Goal: Task Accomplishment & Management: Manage account settings

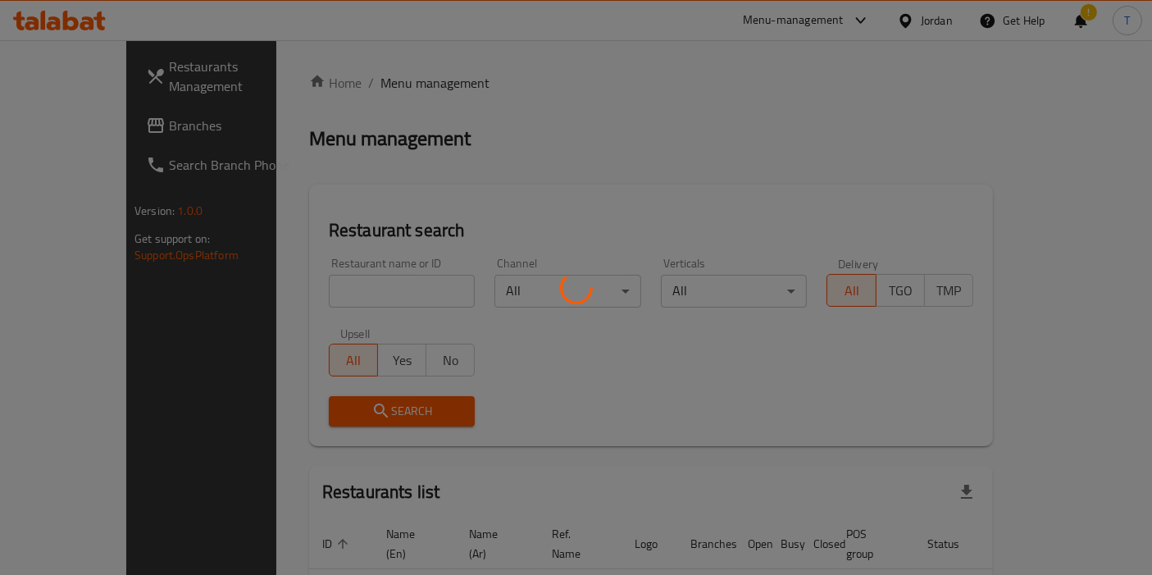
click at [375, 283] on div at bounding box center [576, 287] width 1152 height 575
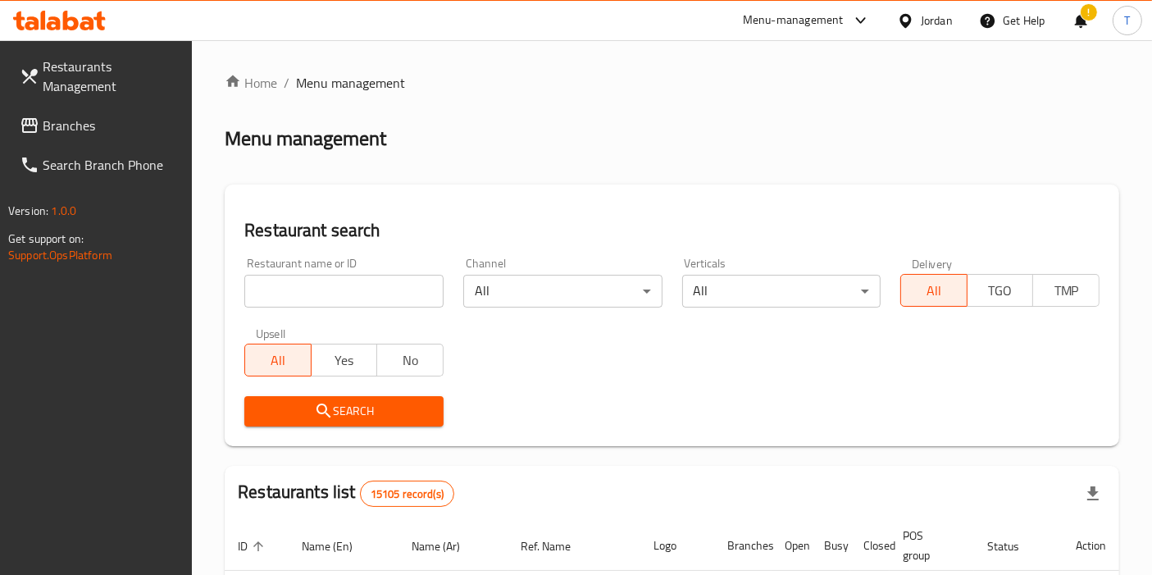
click at [370, 289] on input "search" at bounding box center [343, 291] width 199 height 33
type input "mix bo x"
click button "Search" at bounding box center [343, 411] width 199 height 30
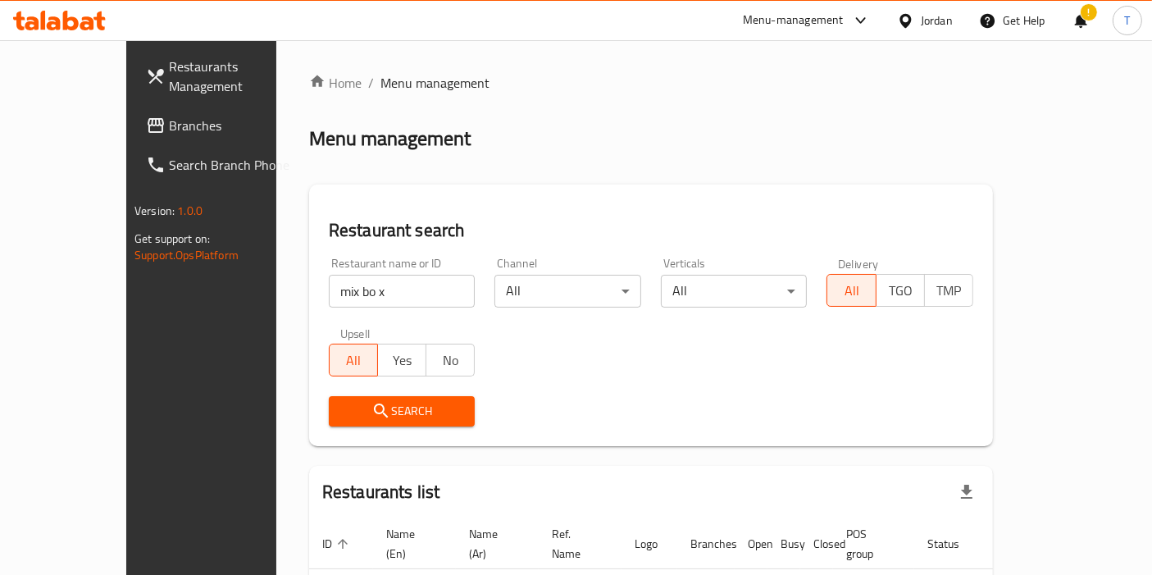
click at [807, 6] on div "Menu-management" at bounding box center [807, 20] width 154 height 39
click at [803, 14] on div "Menu-management" at bounding box center [793, 21] width 101 height 20
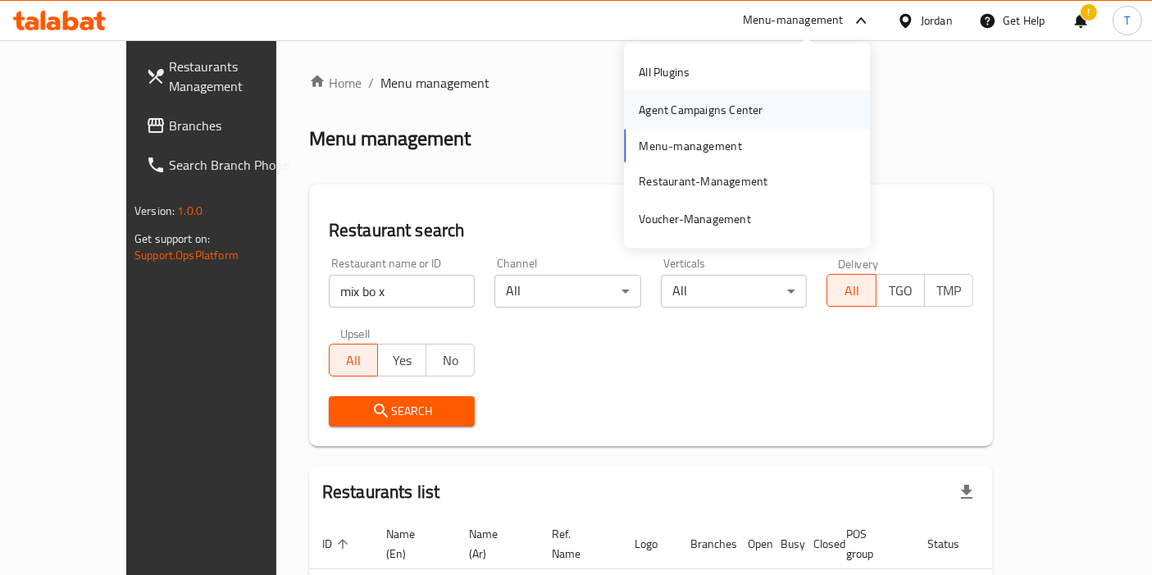
click at [716, 102] on div "Agent Campaigns Center" at bounding box center [701, 110] width 124 height 18
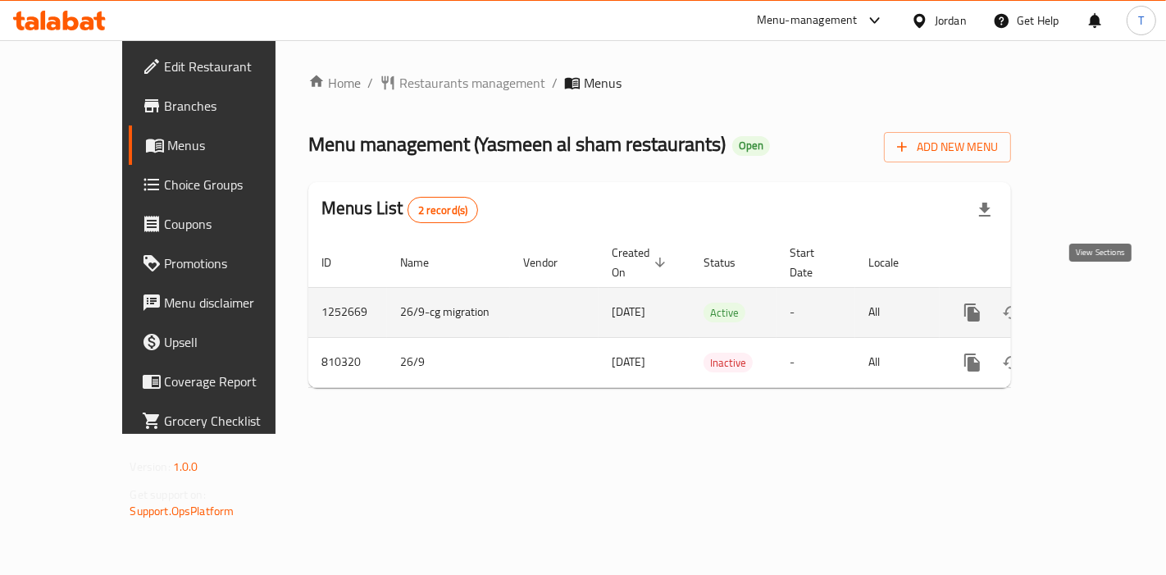
click at [1110, 293] on link "enhanced table" at bounding box center [1090, 312] width 39 height 39
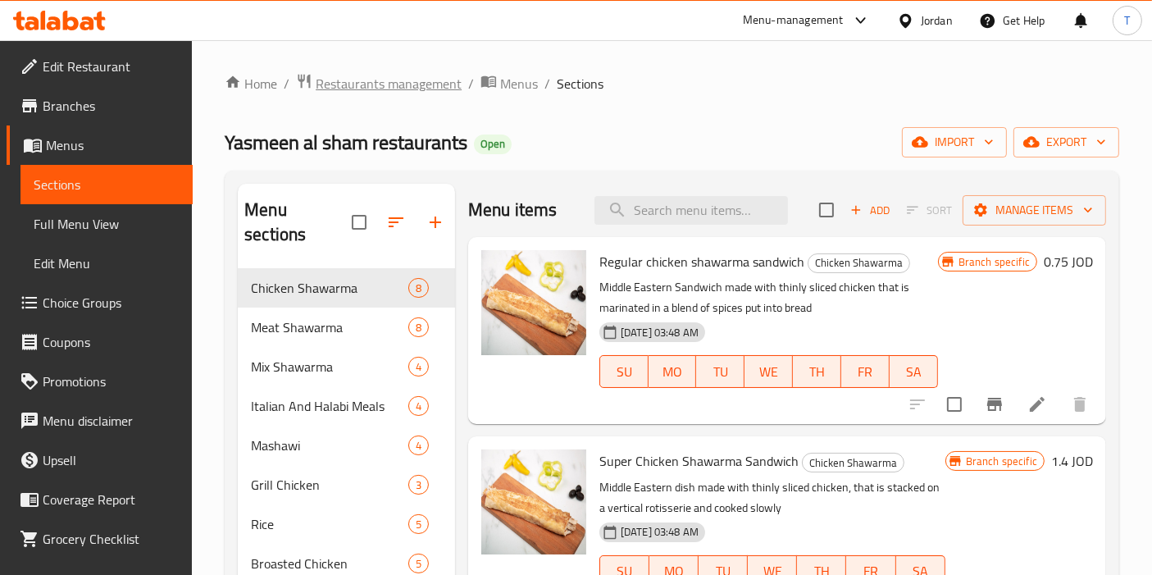
click at [393, 90] on span "Restaurants management" at bounding box center [389, 84] width 146 height 20
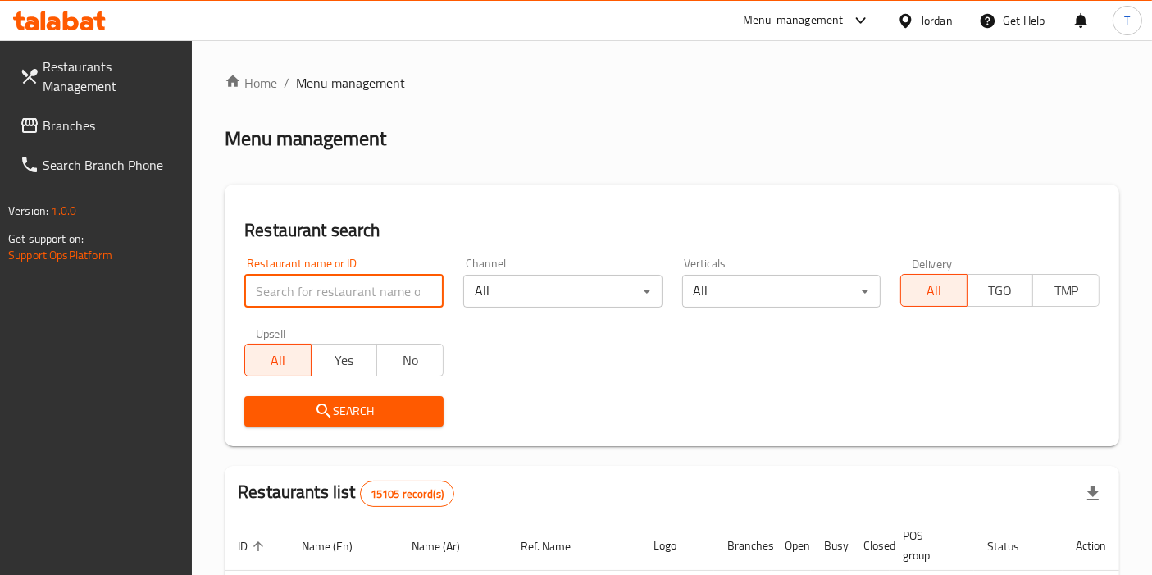
click at [331, 286] on input "search" at bounding box center [343, 291] width 199 height 33
click button "Search" at bounding box center [343, 411] width 199 height 30
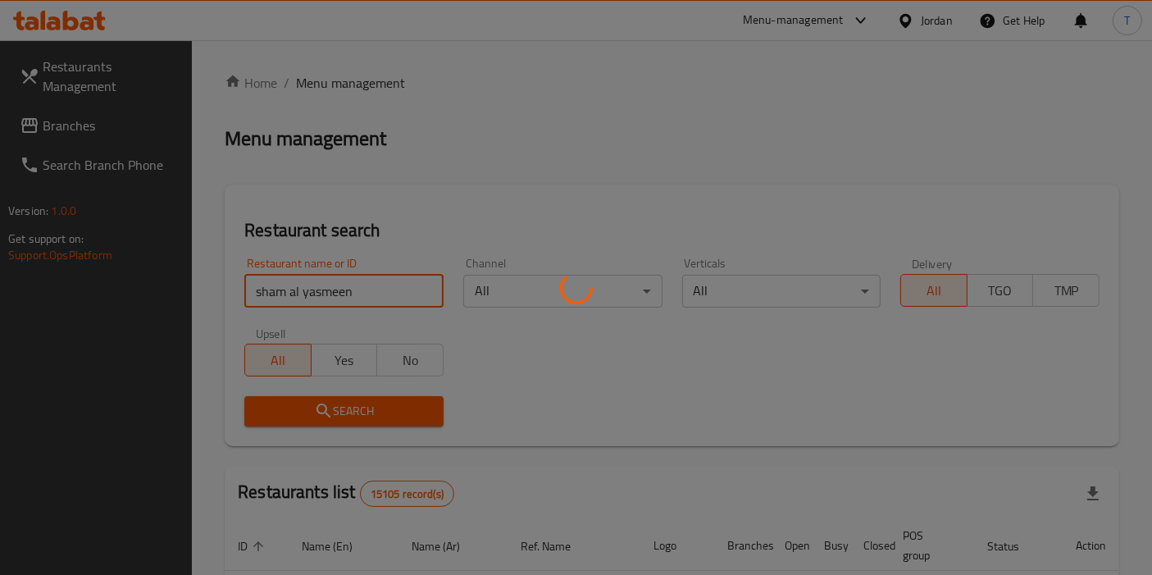
click button "Search" at bounding box center [343, 411] width 199 height 30
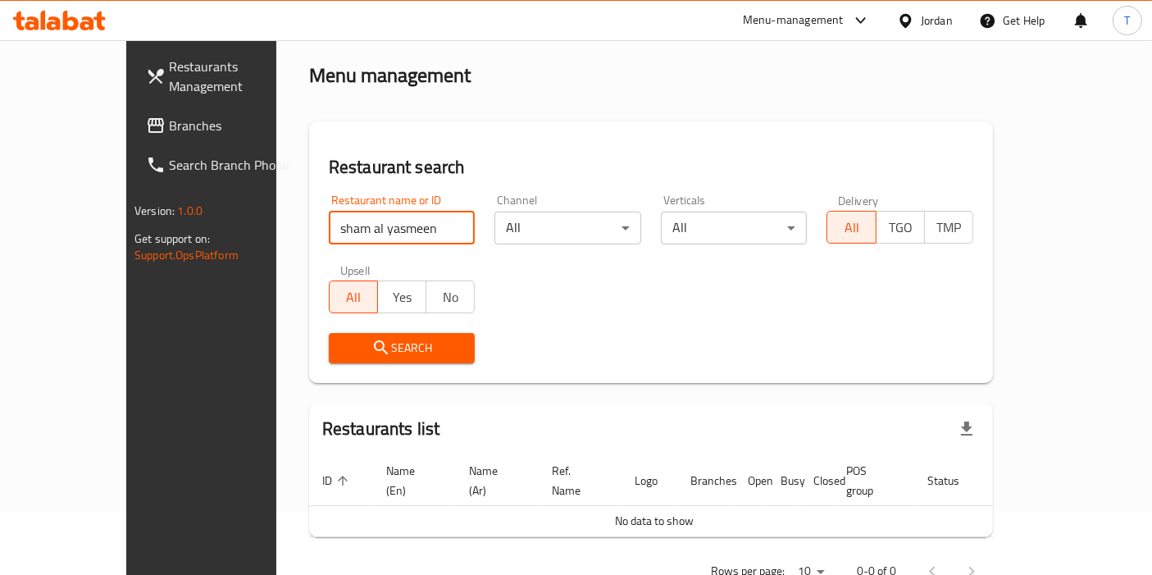
scroll to position [93, 0]
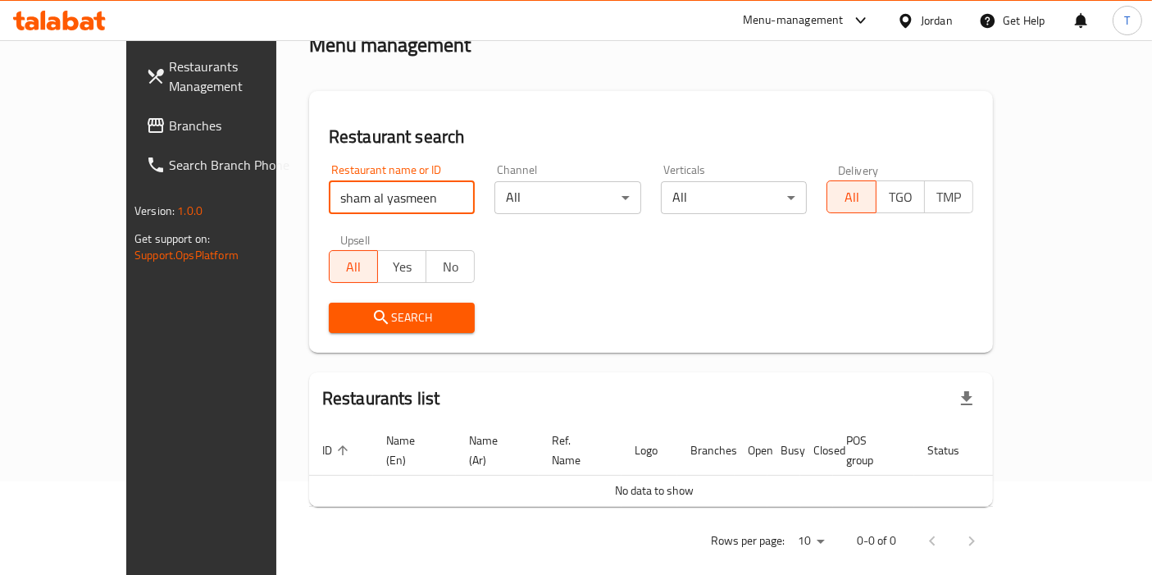
click at [329, 197] on input "sham al yasmeen" at bounding box center [402, 197] width 147 height 33
click at [351, 189] on input "sham al yasmeen" at bounding box center [402, 197] width 147 height 33
type input "sham al"
click button "Search" at bounding box center [402, 317] width 147 height 30
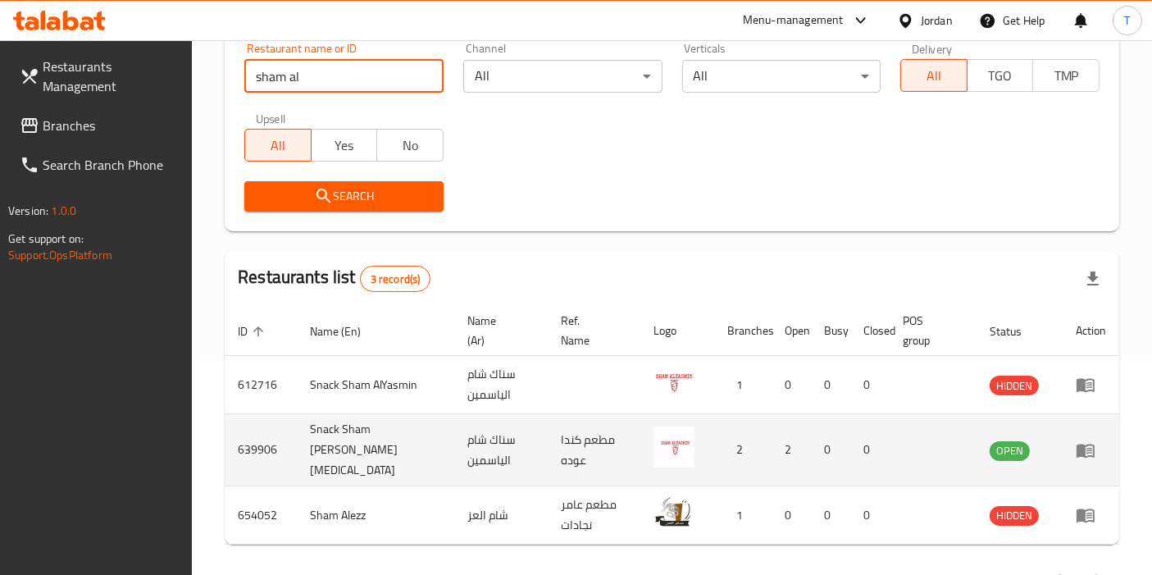
scroll to position [257, 0]
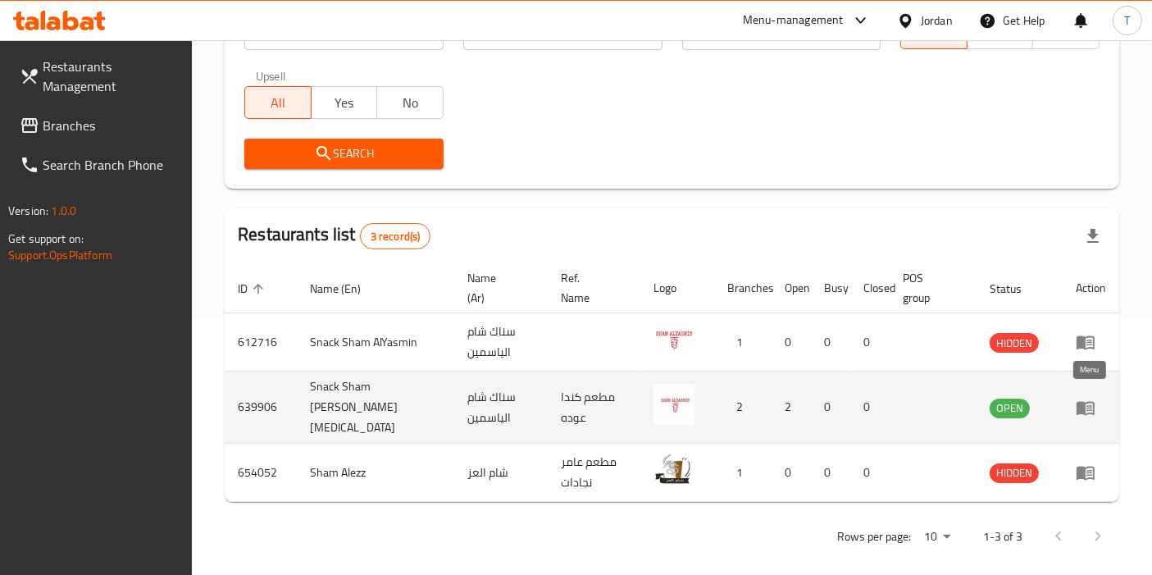
click at [1077, 401] on icon "enhanced table" at bounding box center [1085, 408] width 18 height 14
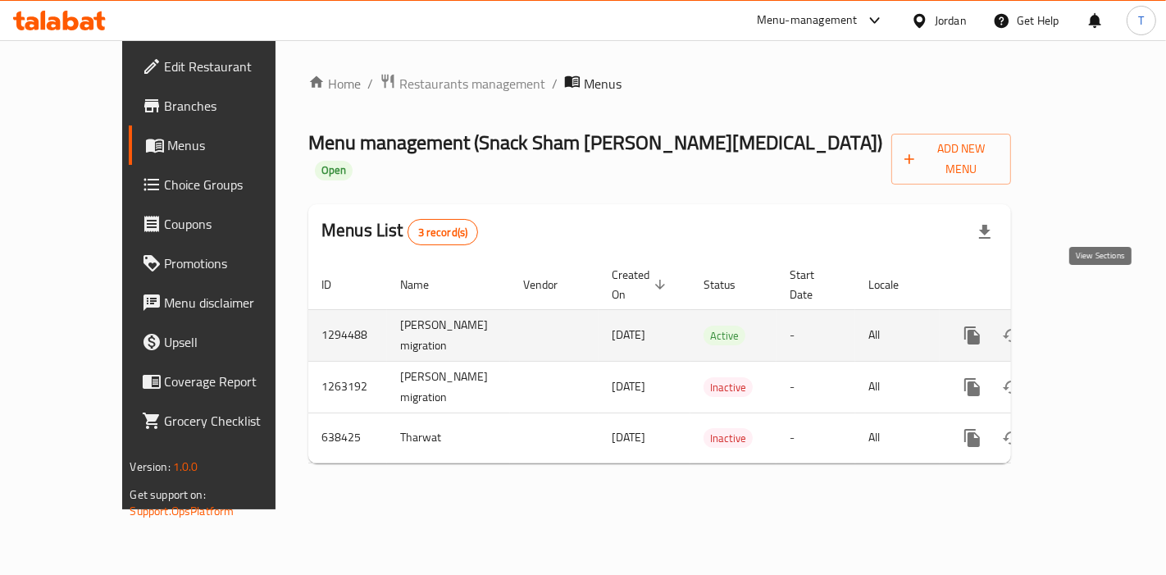
click at [1100, 316] on link "enhanced table" at bounding box center [1090, 335] width 39 height 39
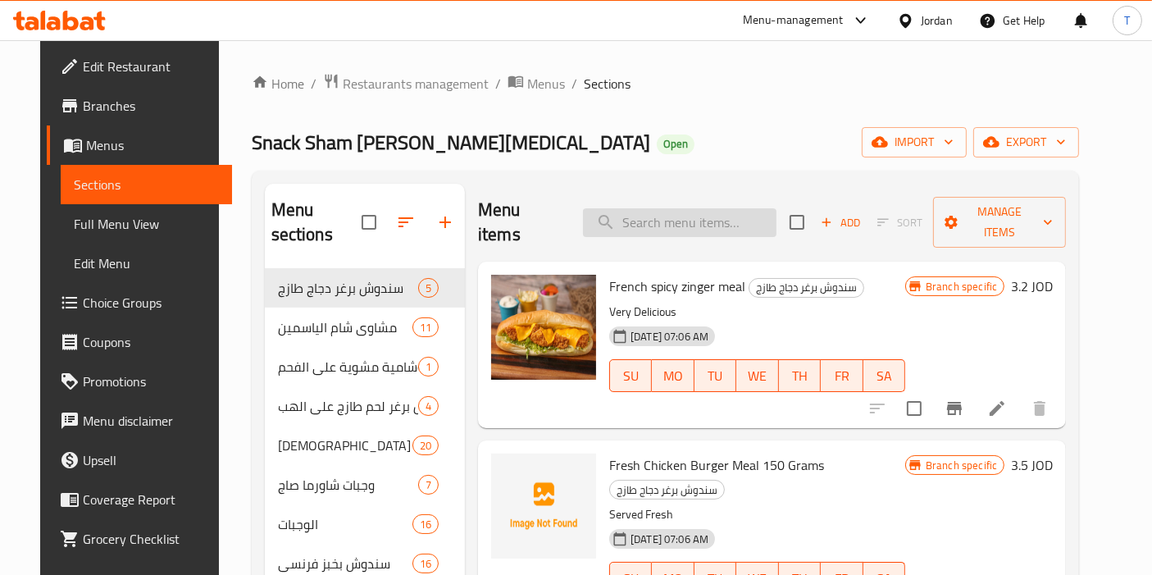
click at [643, 213] on input "search" at bounding box center [679, 222] width 193 height 29
type input "v"
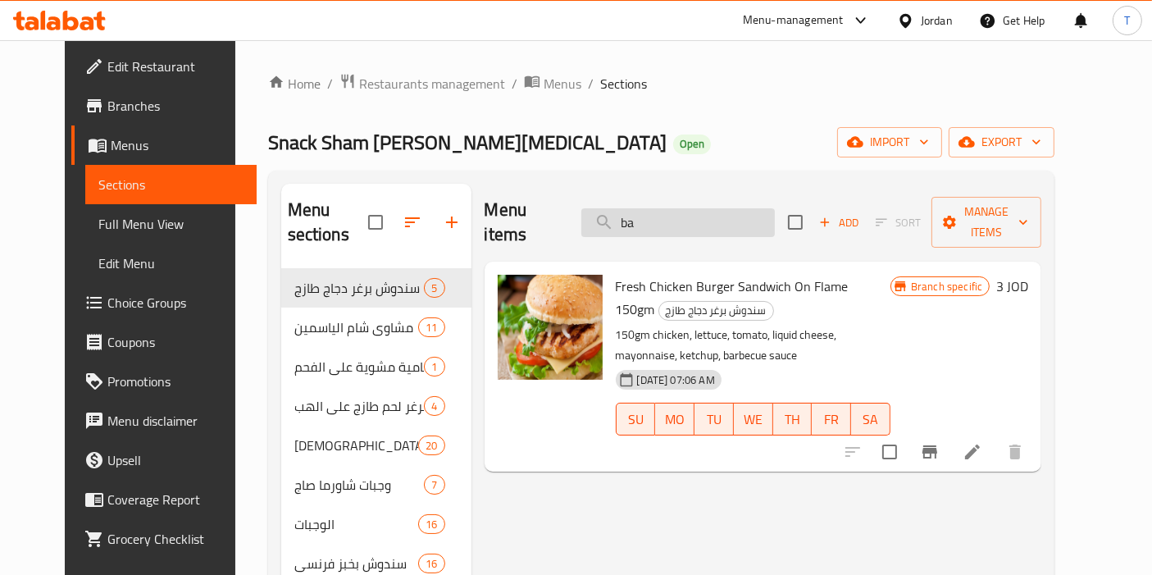
type input "b"
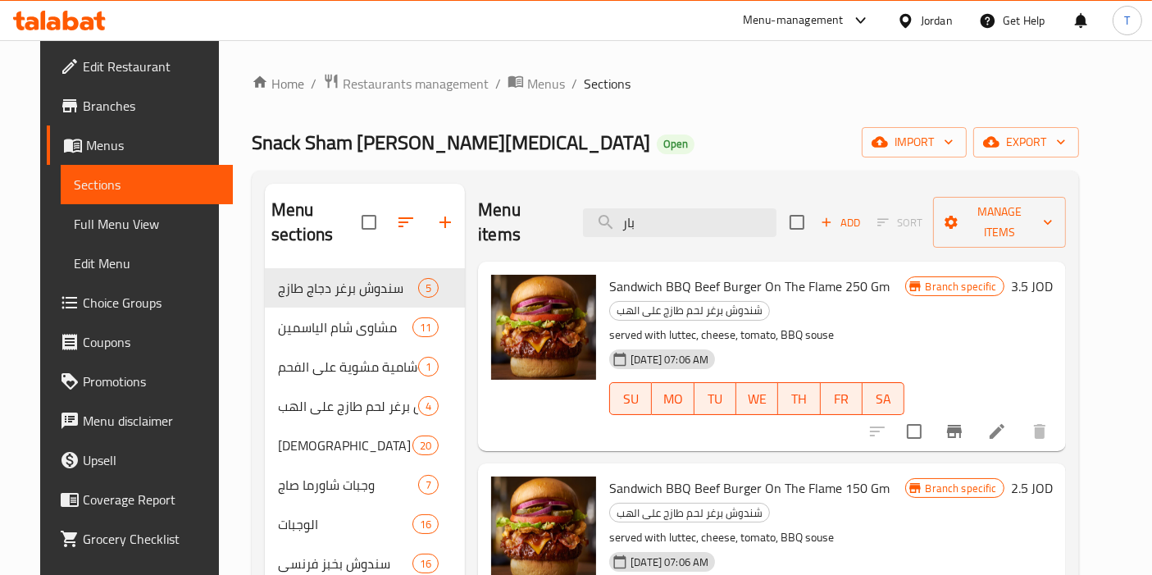
type input "بار"
click at [962, 425] on icon "Branch-specific-item" at bounding box center [954, 431] width 15 height 13
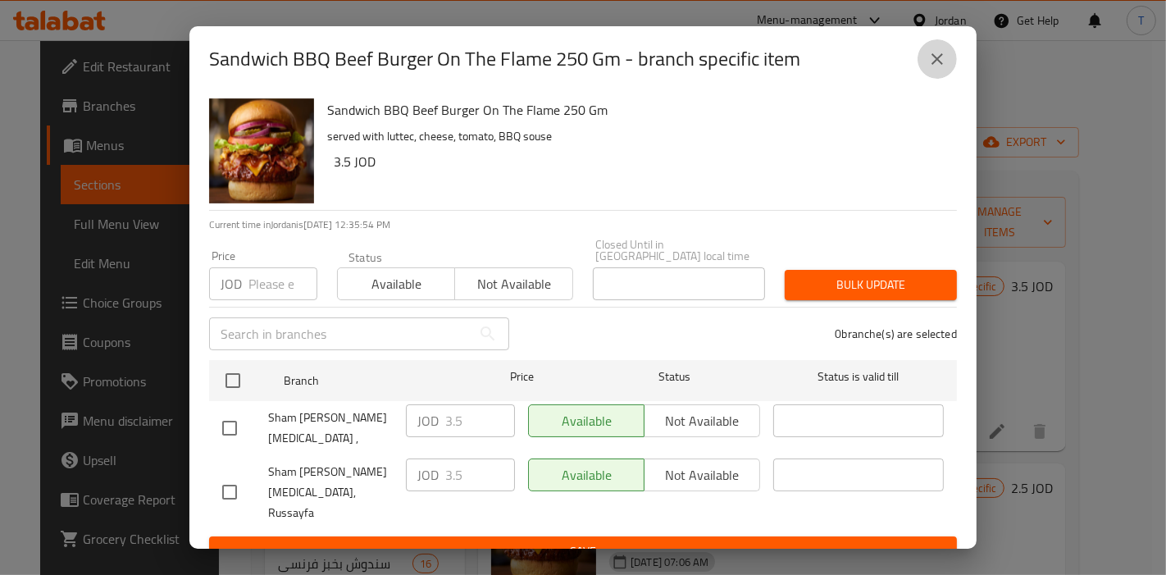
click at [946, 66] on icon "close" at bounding box center [937, 59] width 20 height 20
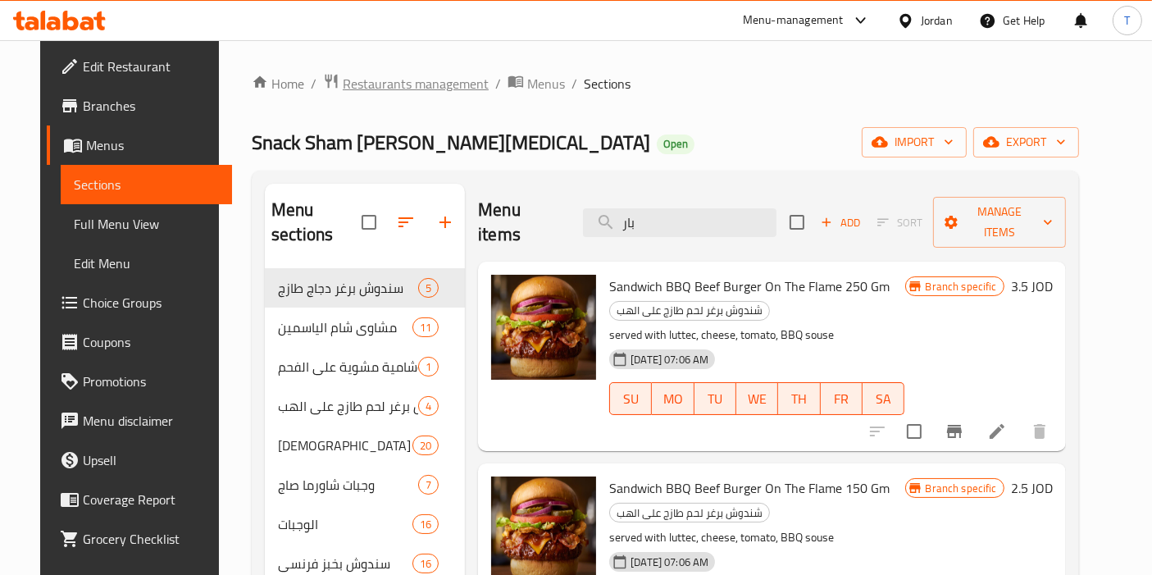
click at [377, 80] on span "Restaurants management" at bounding box center [416, 84] width 146 height 20
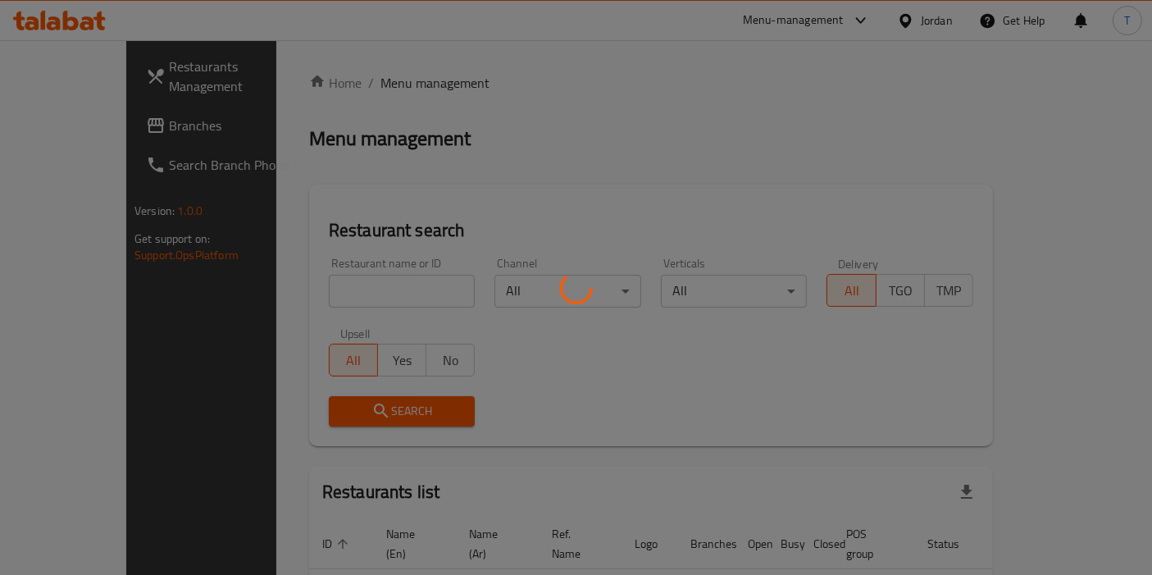
click at [318, 293] on div at bounding box center [576, 287] width 1152 height 575
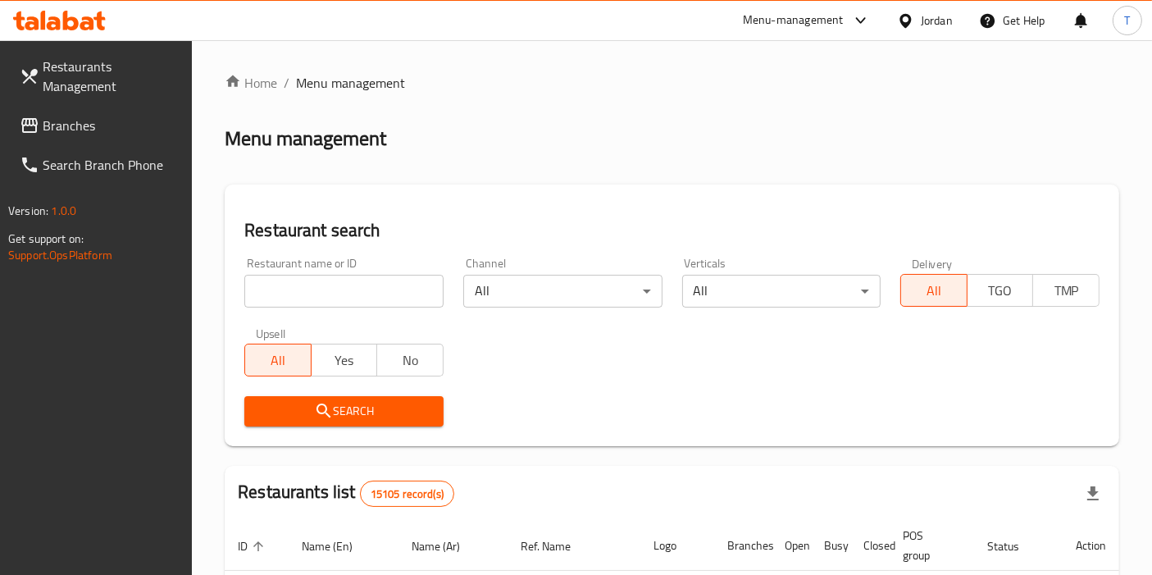
click at [318, 293] on input "search" at bounding box center [343, 291] width 199 height 33
type input "ش"
type input "Al Ramleh Abu Alya"
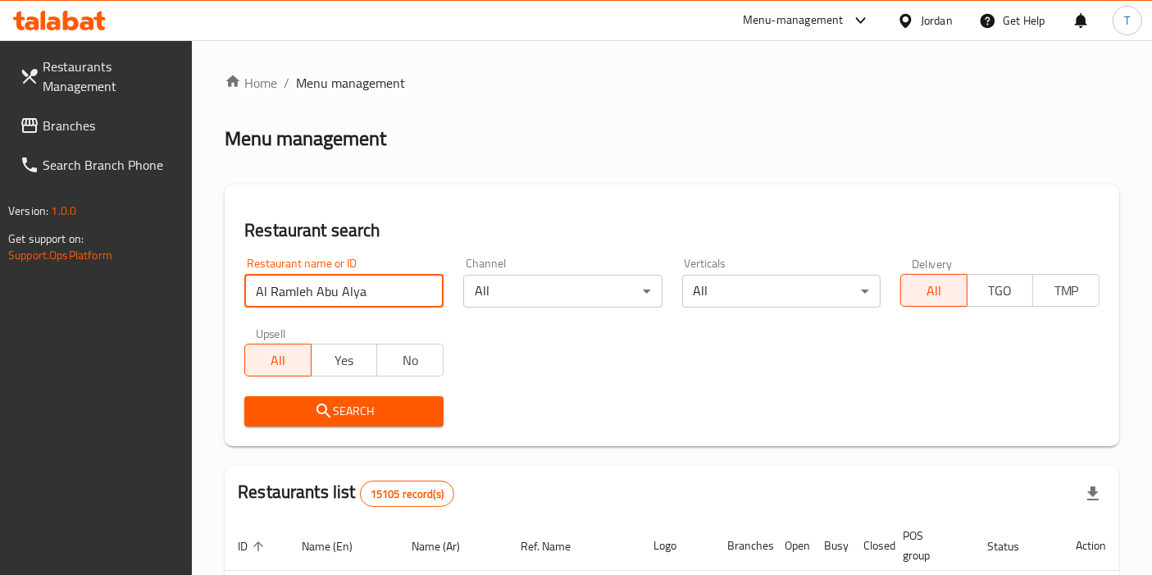
click button "Search" at bounding box center [343, 411] width 199 height 30
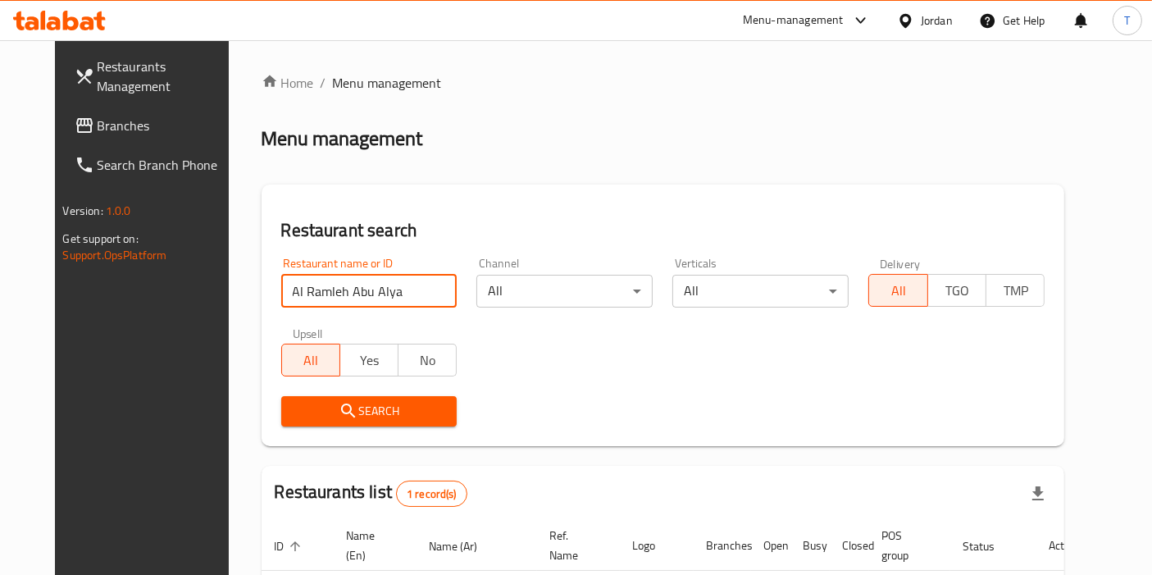
scroll to position [142, 0]
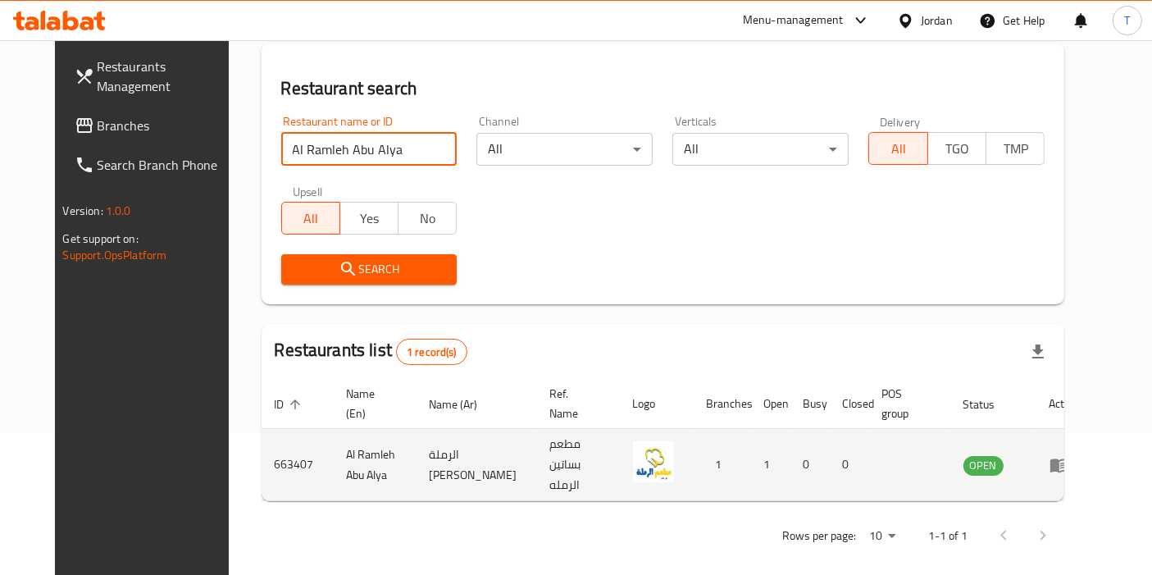
click at [1068, 458] on icon "enhanced table" at bounding box center [1059, 465] width 18 height 14
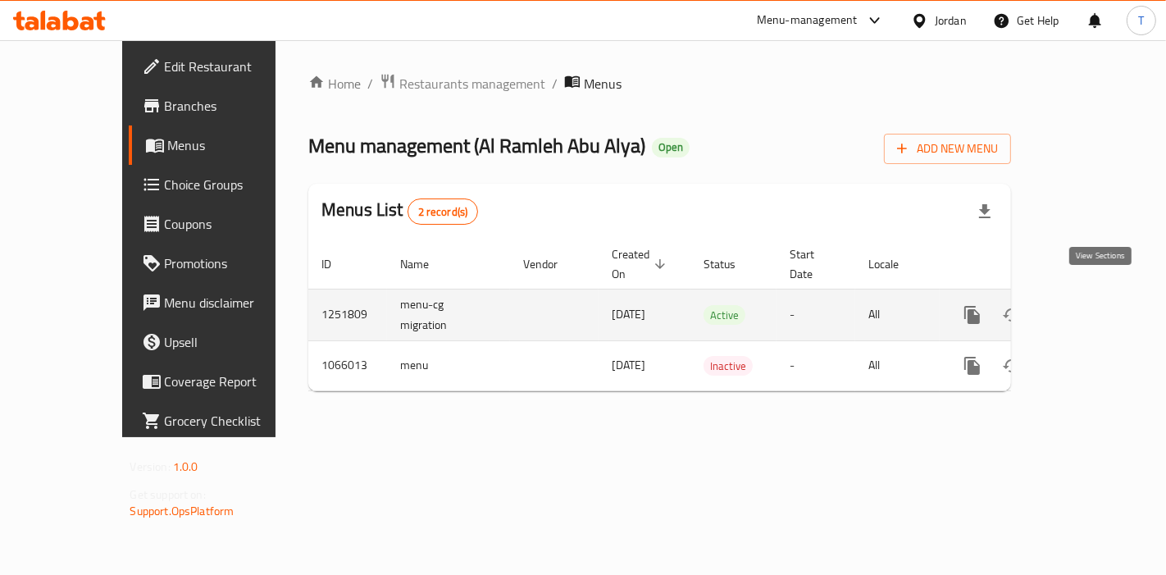
click at [1110, 295] on link "enhanced table" at bounding box center [1090, 314] width 39 height 39
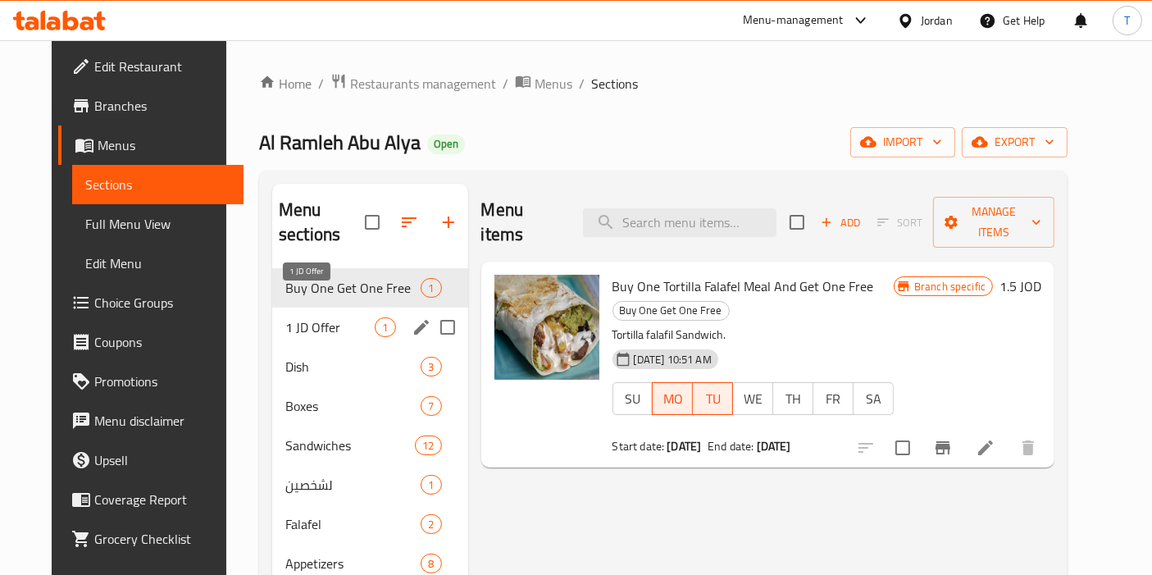
click at [322, 317] on span "1 JD Offer" at bounding box center [329, 327] width 89 height 20
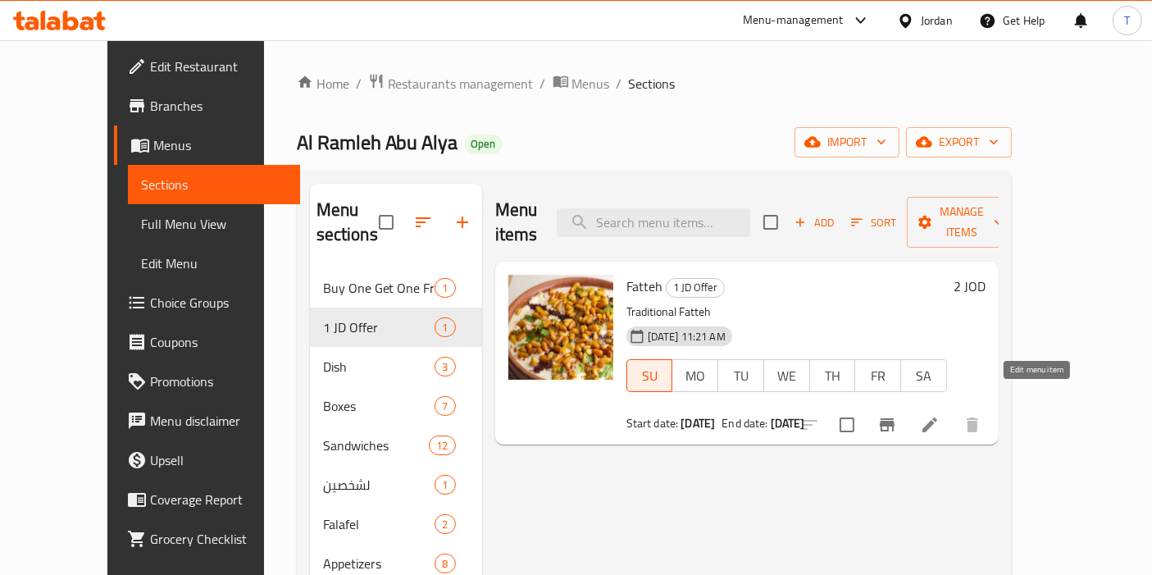
click at [939, 415] on icon at bounding box center [930, 425] width 20 height 20
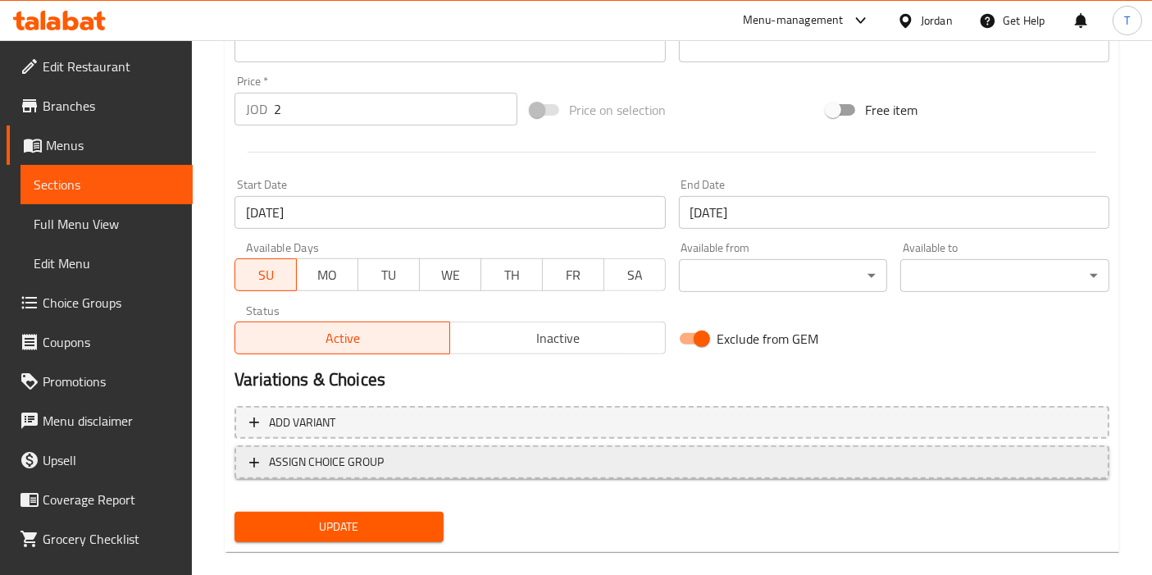
scroll to position [605, 0]
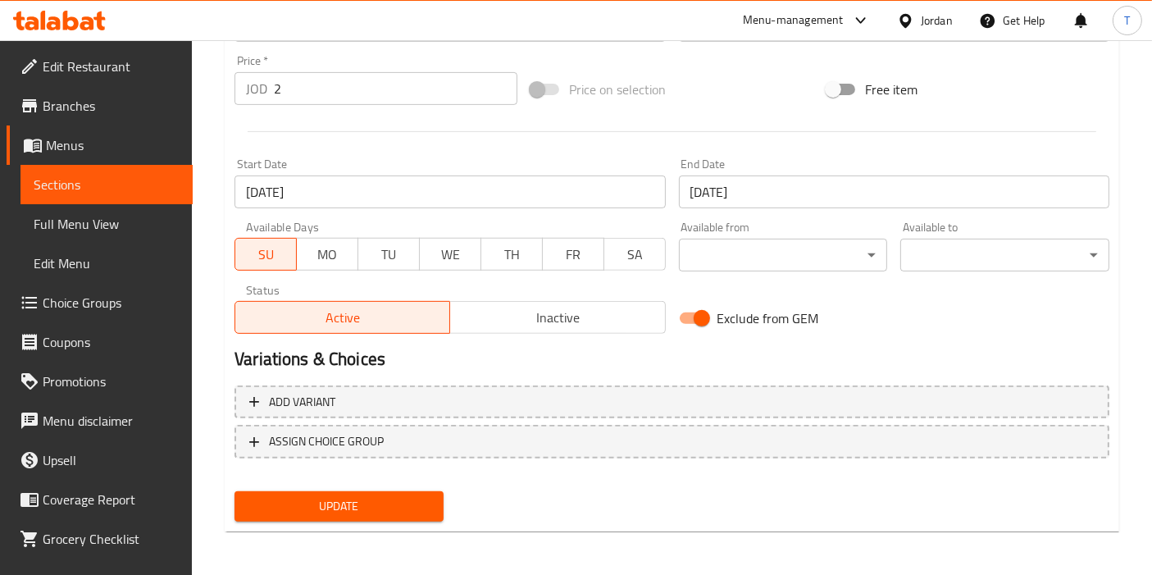
click at [398, 512] on span "Update" at bounding box center [339, 506] width 183 height 20
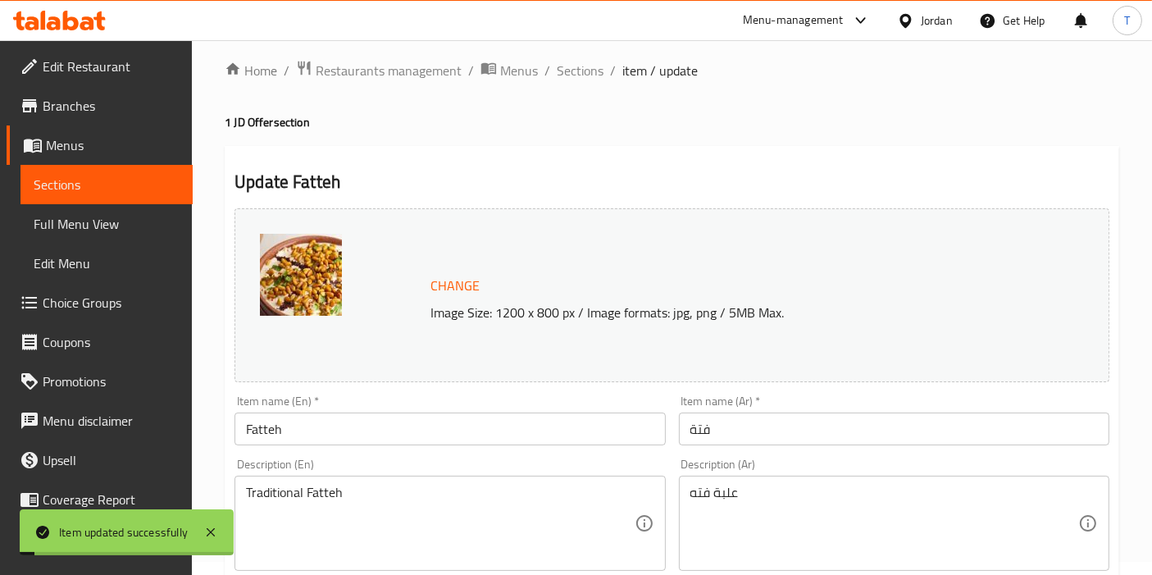
scroll to position [0, 0]
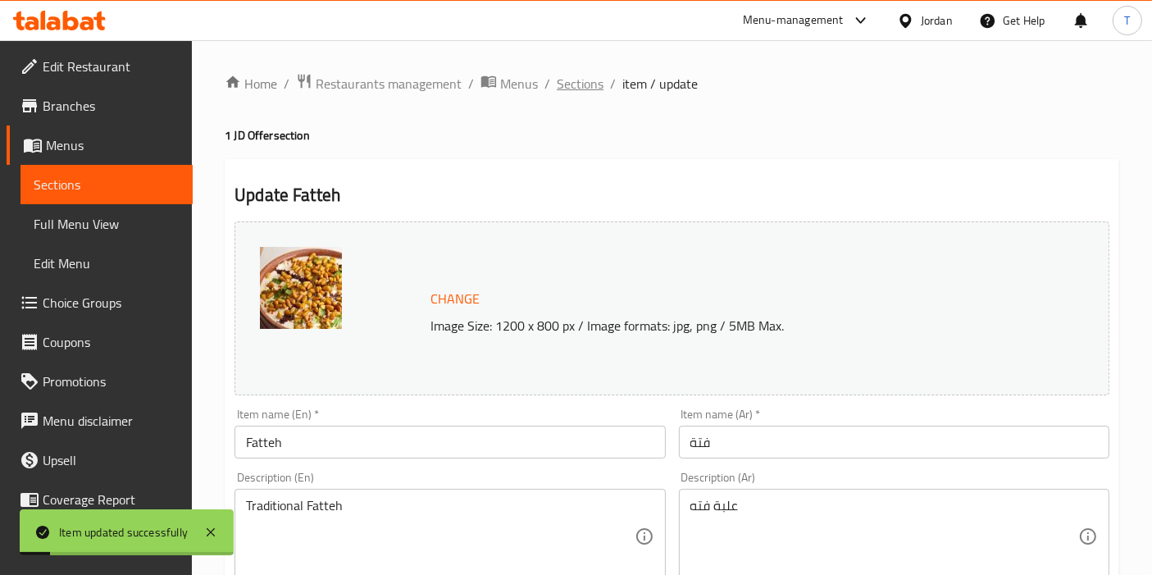
click at [584, 78] on span "Sections" at bounding box center [580, 84] width 47 height 20
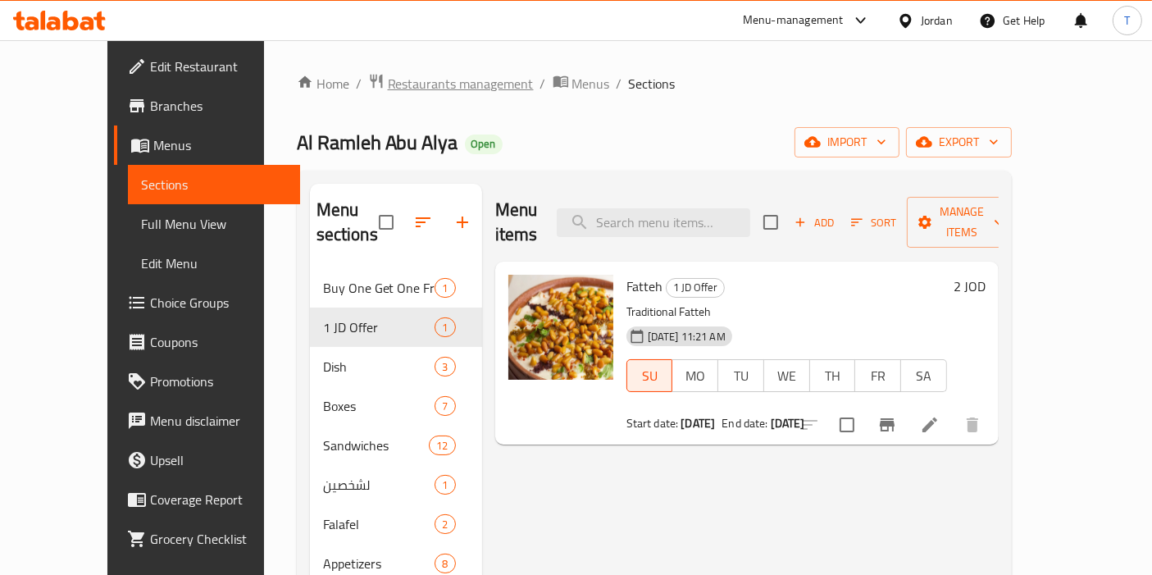
click at [388, 90] on span "Restaurants management" at bounding box center [461, 84] width 146 height 20
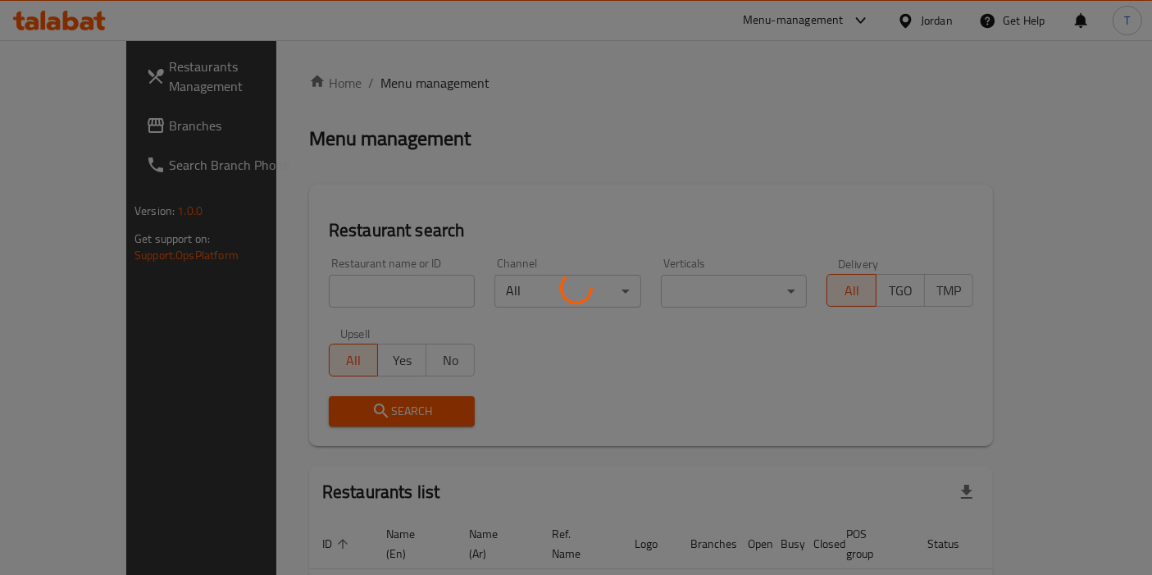
click at [378, 291] on div at bounding box center [576, 287] width 1152 height 575
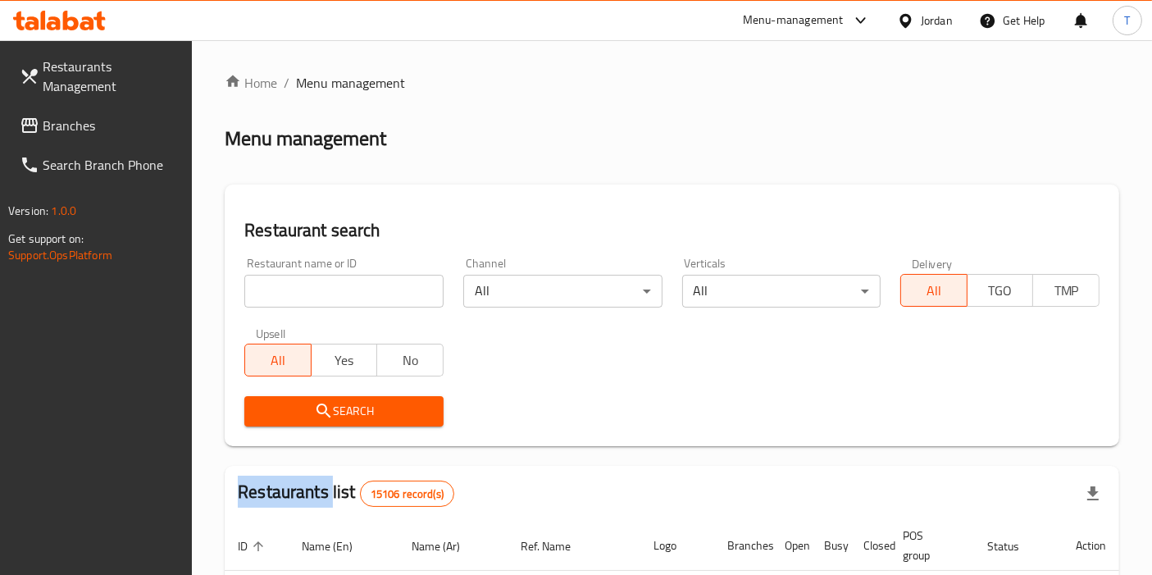
click at [384, 286] on input "search" at bounding box center [343, 291] width 199 height 33
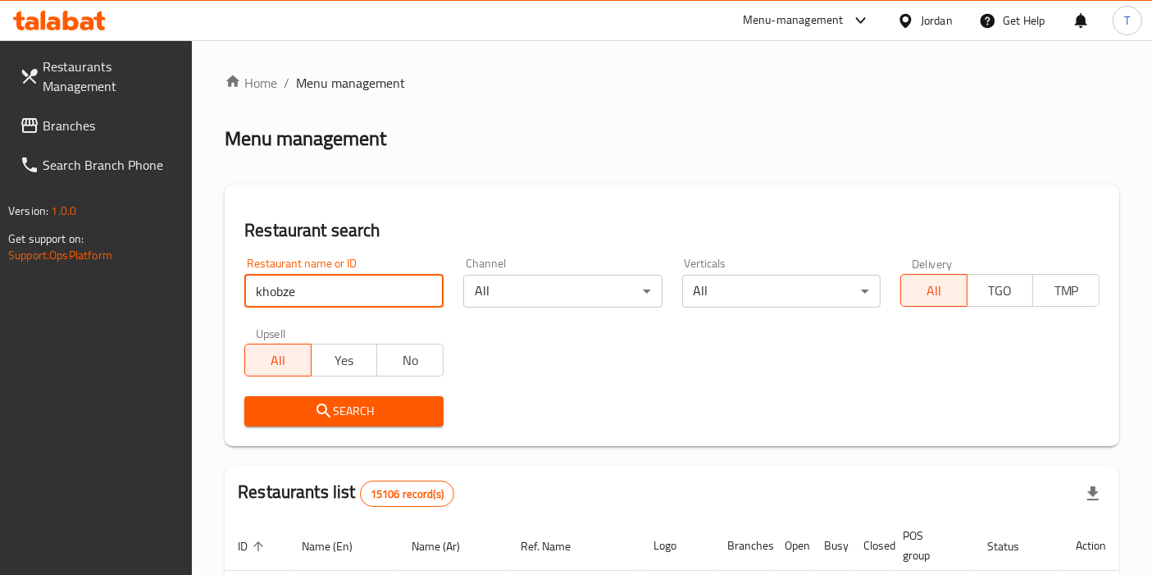
click button "Search" at bounding box center [343, 411] width 199 height 30
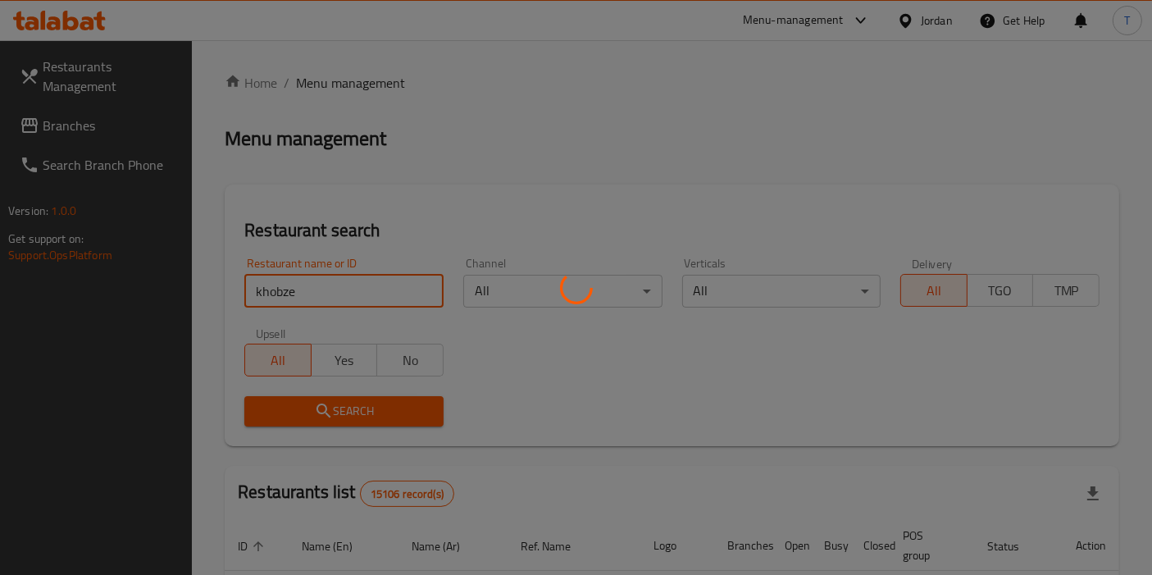
click button "Search" at bounding box center [343, 411] width 199 height 30
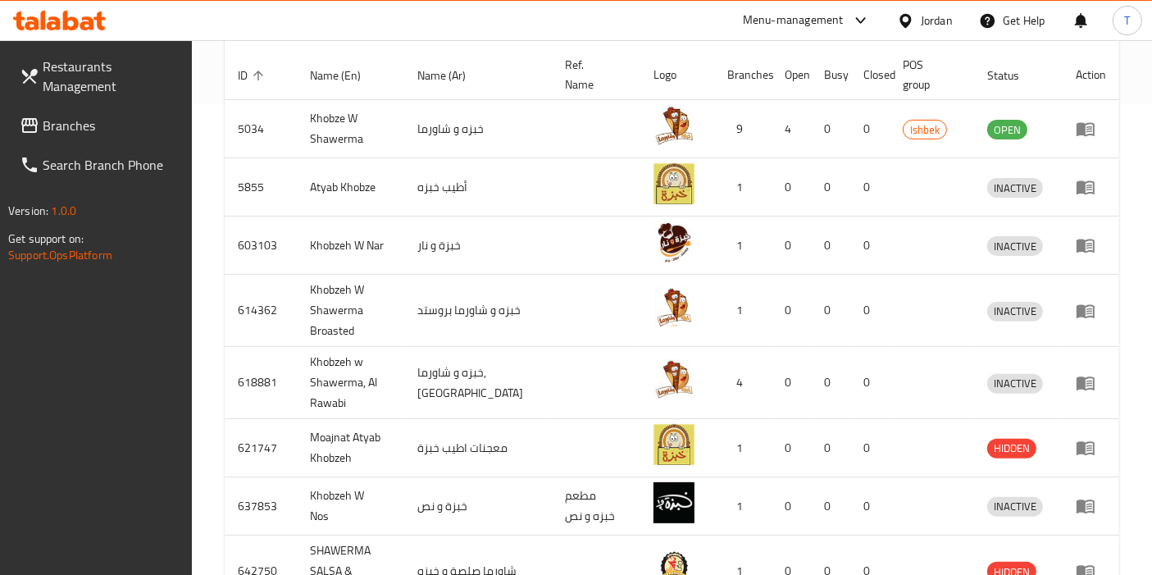
scroll to position [437, 0]
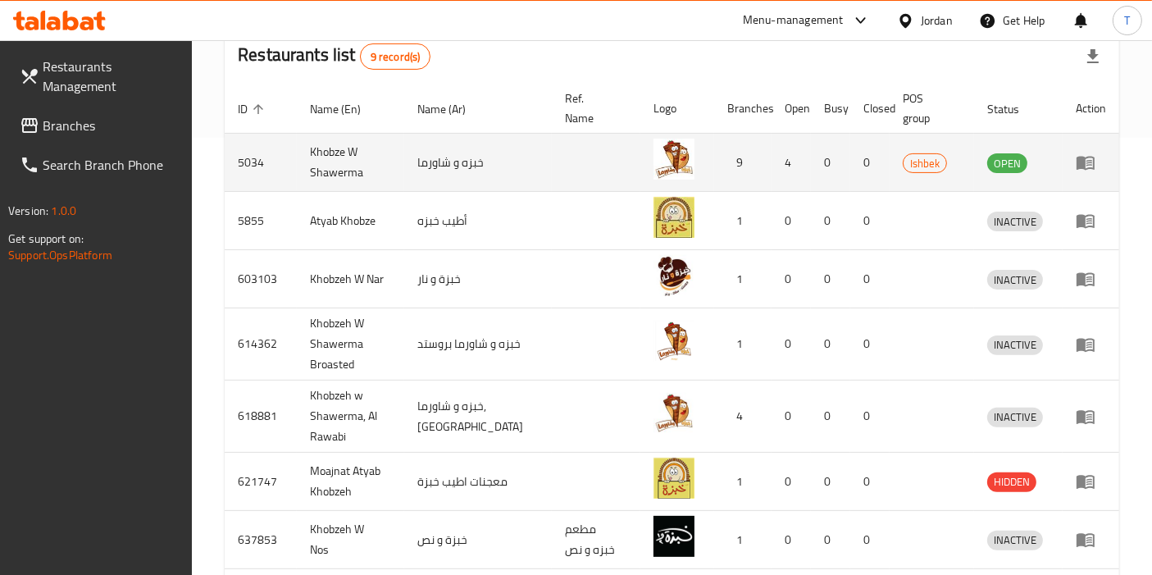
click at [250, 158] on td "5034" at bounding box center [261, 163] width 72 height 58
copy td "5034"
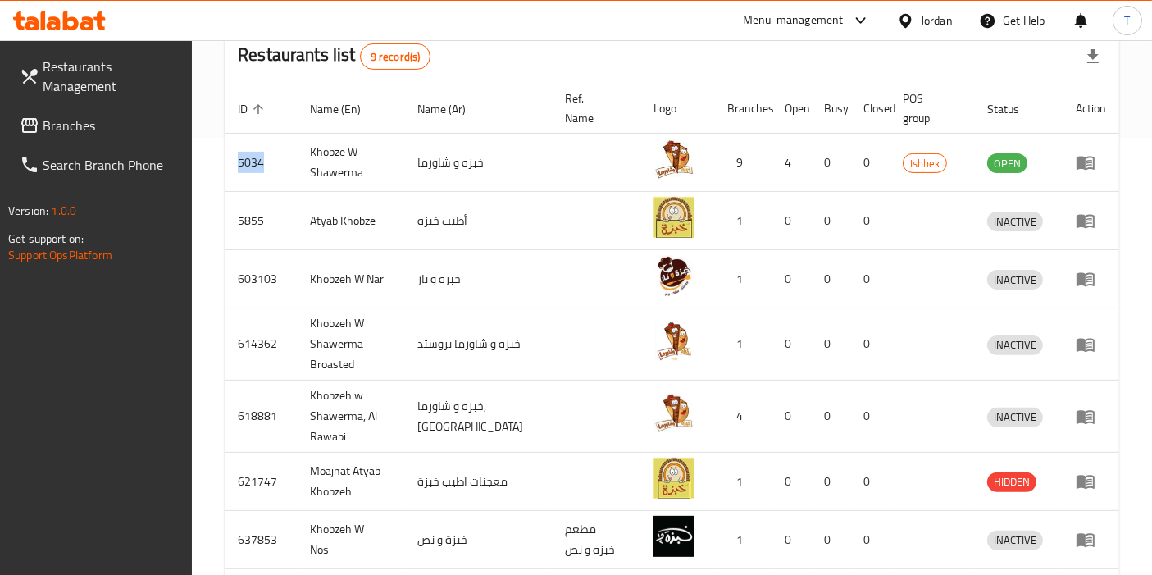
scroll to position [0, 0]
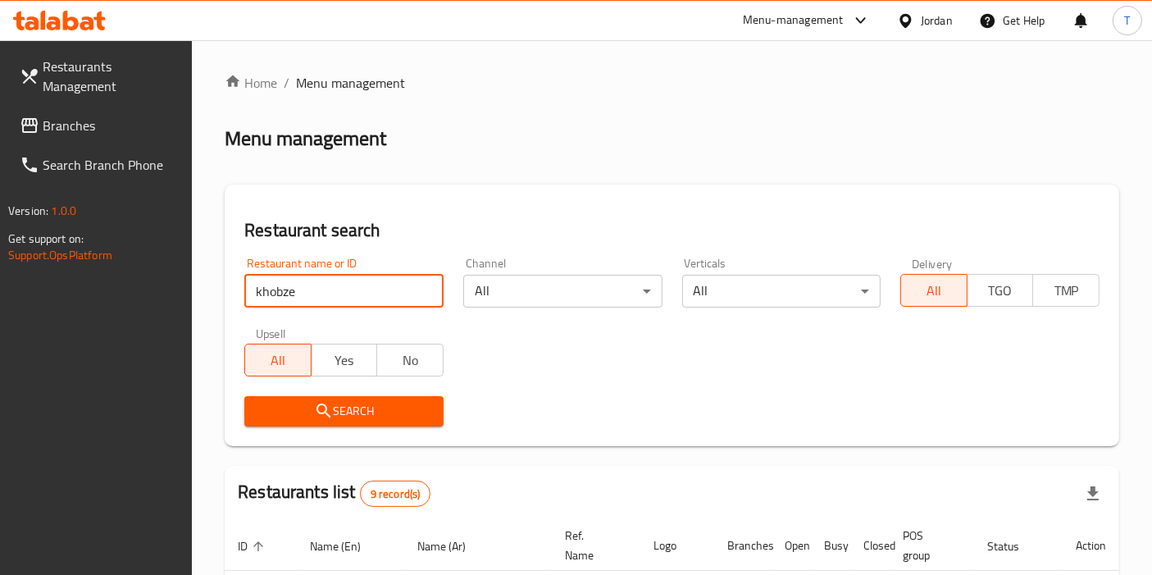
click at [330, 296] on input "khobze" at bounding box center [343, 291] width 199 height 33
type input "a"
click button "Search" at bounding box center [343, 411] width 199 height 30
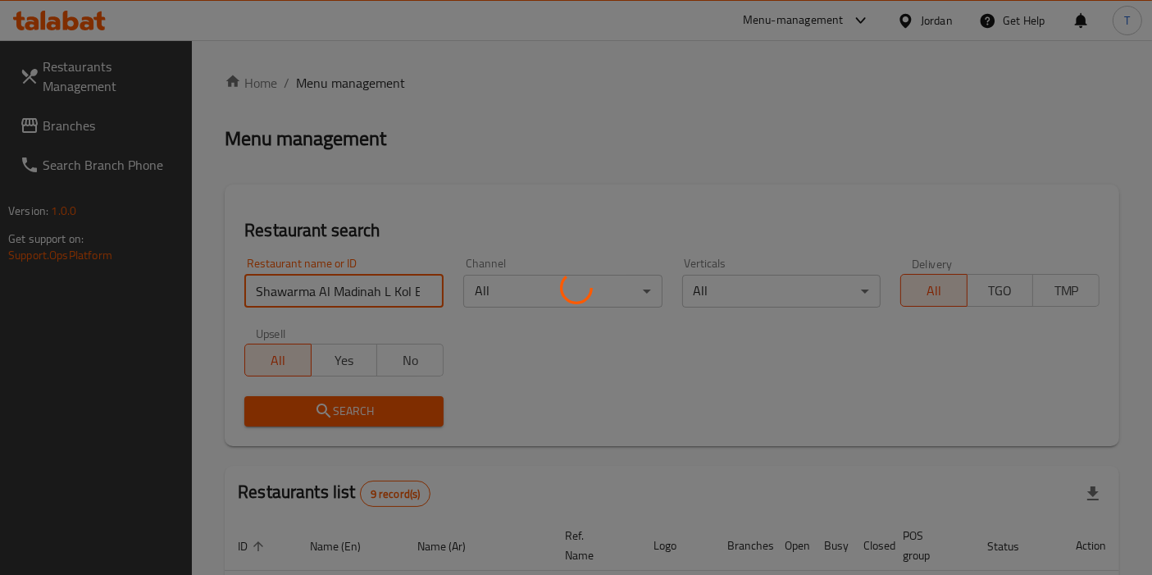
click button "Search" at bounding box center [343, 411] width 199 height 30
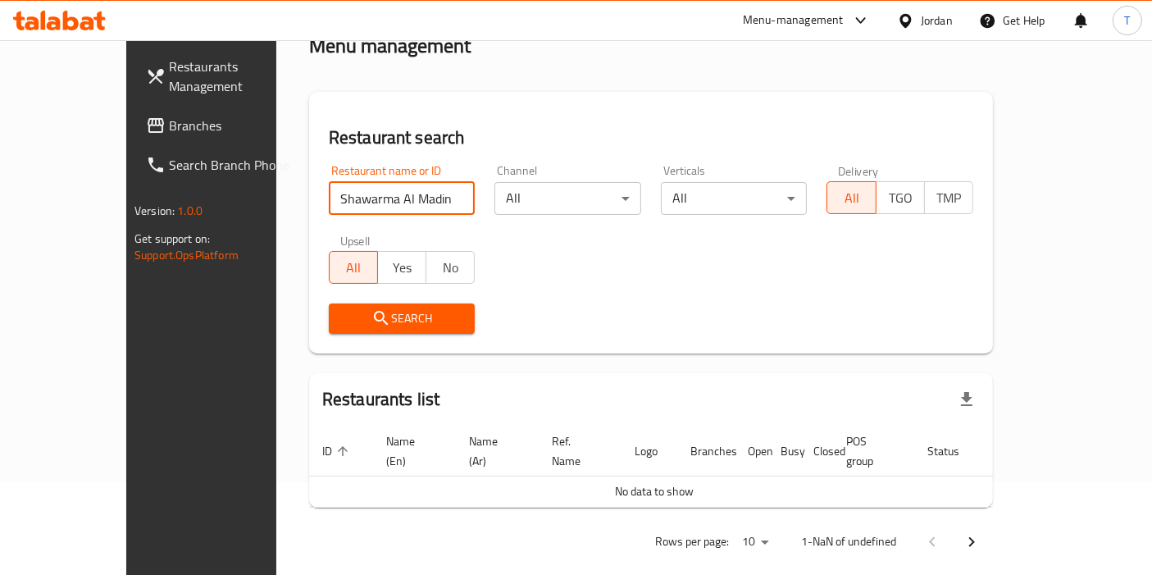
scroll to position [93, 0]
click at [398, 200] on input "Shawarma Al Madinah L Kol El Nas" at bounding box center [402, 197] width 147 height 33
type input "Shawarma Al Madinah L El Nas"
click at [396, 200] on input "Shawarma Al Madinah L El Nas" at bounding box center [402, 197] width 147 height 33
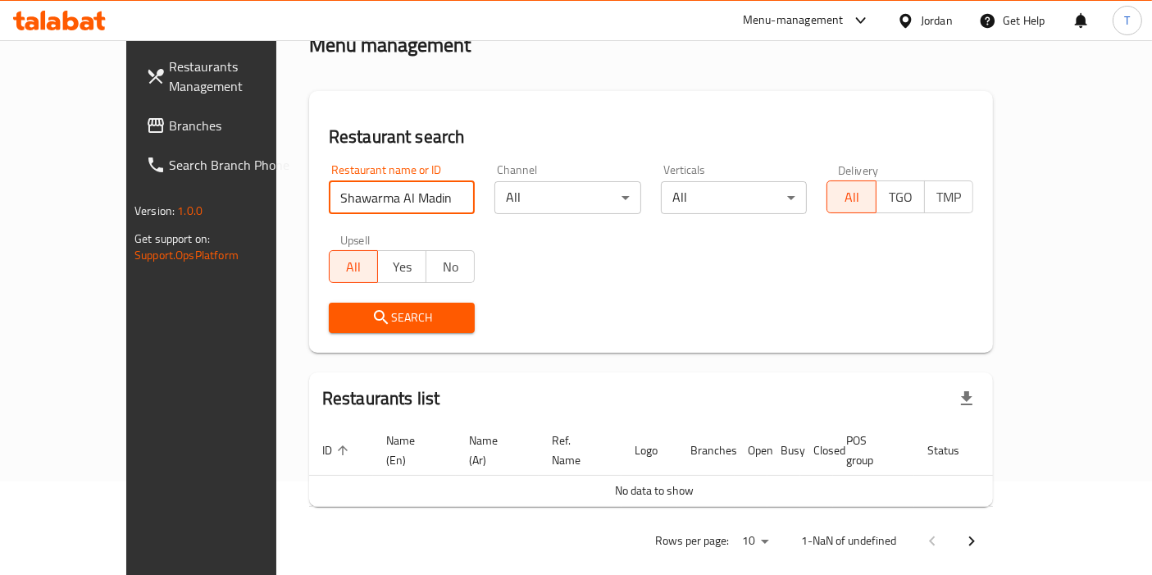
click at [396, 200] on input "Shawarma Al Madinah L El Nas" at bounding box center [402, 197] width 147 height 33
click at [395, 200] on input "search" at bounding box center [402, 197] width 147 height 33
click at [419, 215] on div "Restaurant name or ID Shawarma Al Madinah L Kol El Nas Restaurant name or ID" at bounding box center [402, 189] width 166 height 70
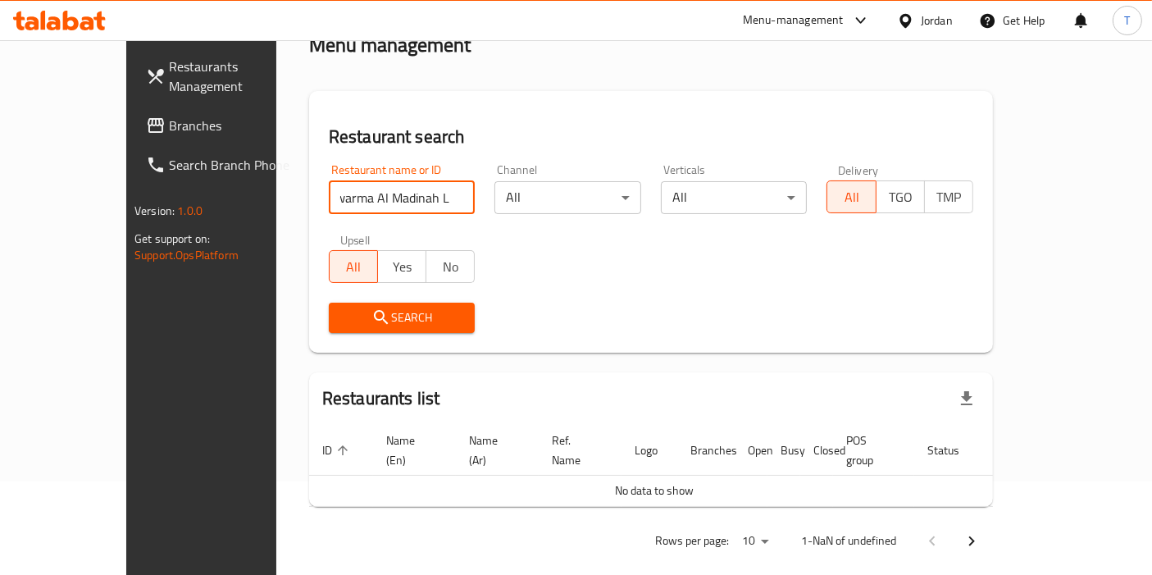
drag, startPoint x: 392, startPoint y: 198, endPoint x: 480, endPoint y: 188, distance: 88.3
click at [480, 188] on div "Restaurant name or ID Shawarma Al Madinah L Kol El Nas Restaurant name or ID Ch…" at bounding box center [651, 248] width 664 height 189
click at [419, 314] on span "Search" at bounding box center [402, 317] width 120 height 20
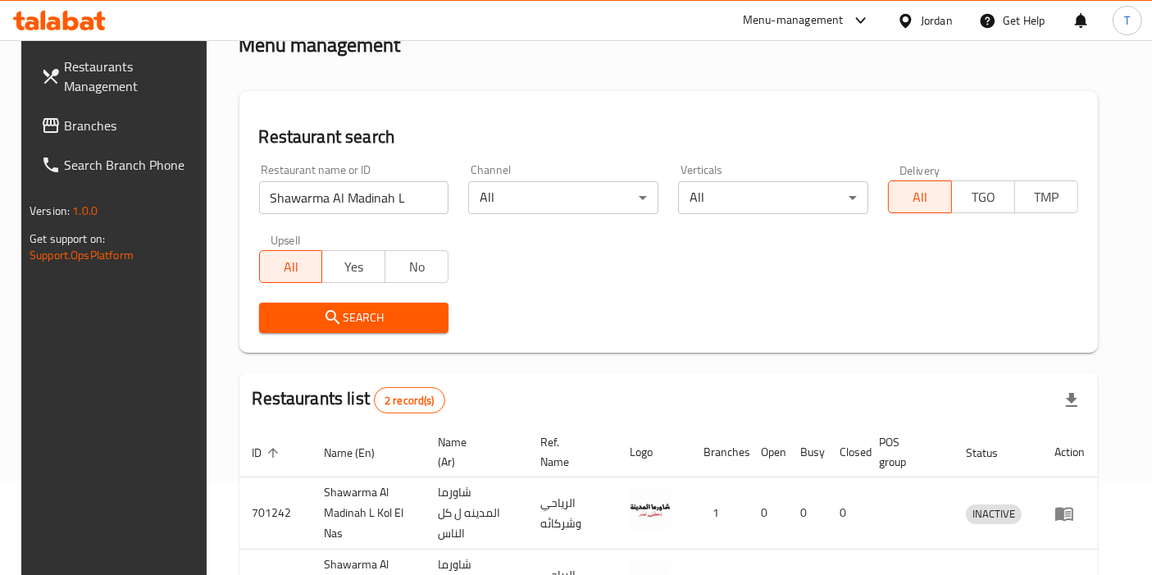
scroll to position [227, 0]
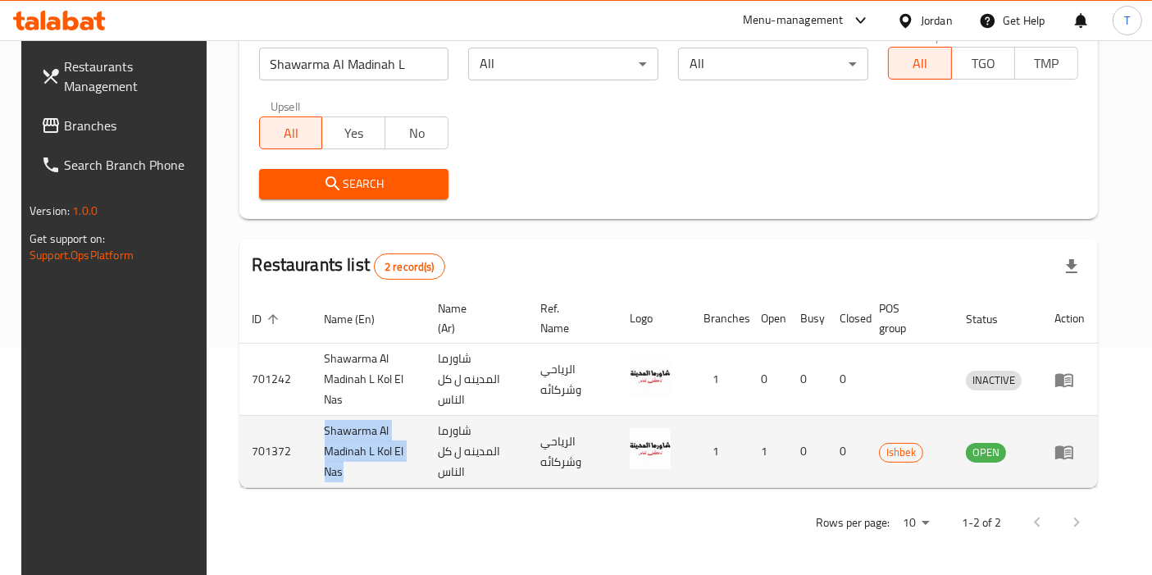
drag, startPoint x: 310, startPoint y: 430, endPoint x: 362, endPoint y: 469, distance: 65.6
click at [362, 469] on td "Shawarma Al Madinah L Kol El Nas" at bounding box center [368, 452] width 114 height 72
copy td "Shawarma Al Madinah L Kol El Nas"
click at [262, 446] on td "701372" at bounding box center [275, 452] width 72 height 72
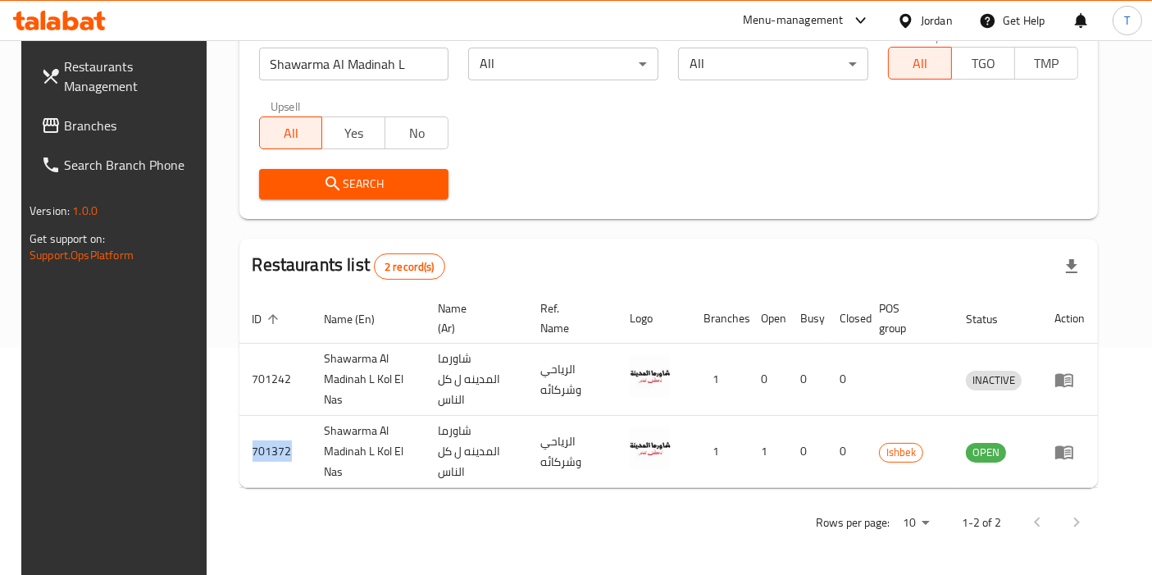
copy td "701372"
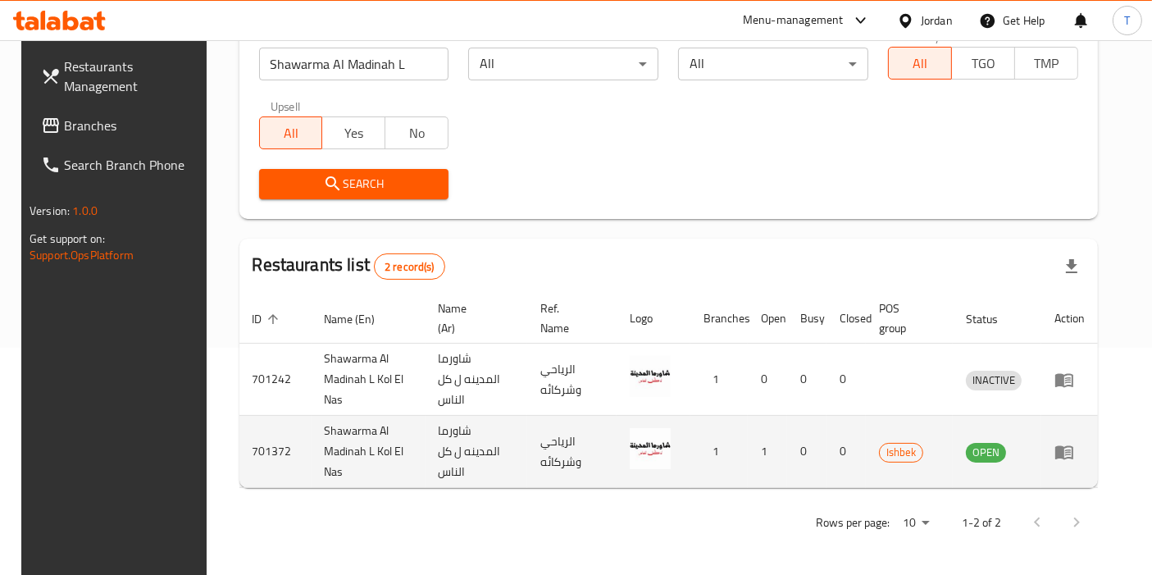
click at [342, 434] on td "Shawarma Al Madinah L Kol El Nas" at bounding box center [368, 452] width 114 height 72
copy td "Shawarma Al Madinah L Kol El Nas"
click at [252, 452] on td "701372" at bounding box center [275, 452] width 72 height 72
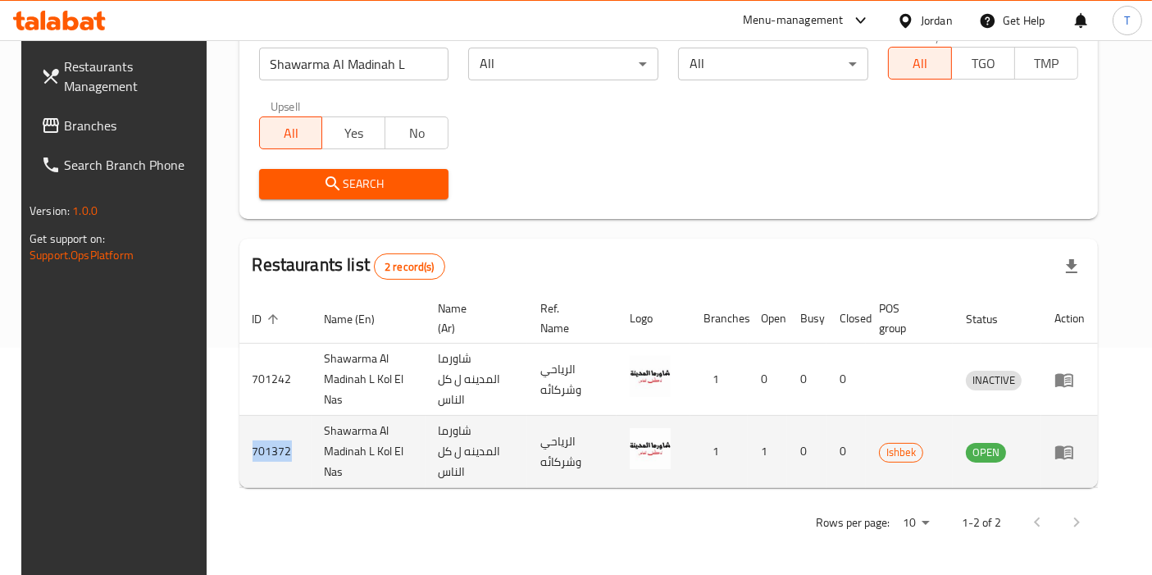
click at [252, 452] on td "701372" at bounding box center [275, 452] width 72 height 72
copy td "701372"
click at [339, 429] on td "Shawarma Al Madinah L Kol El Nas" at bounding box center [368, 452] width 114 height 72
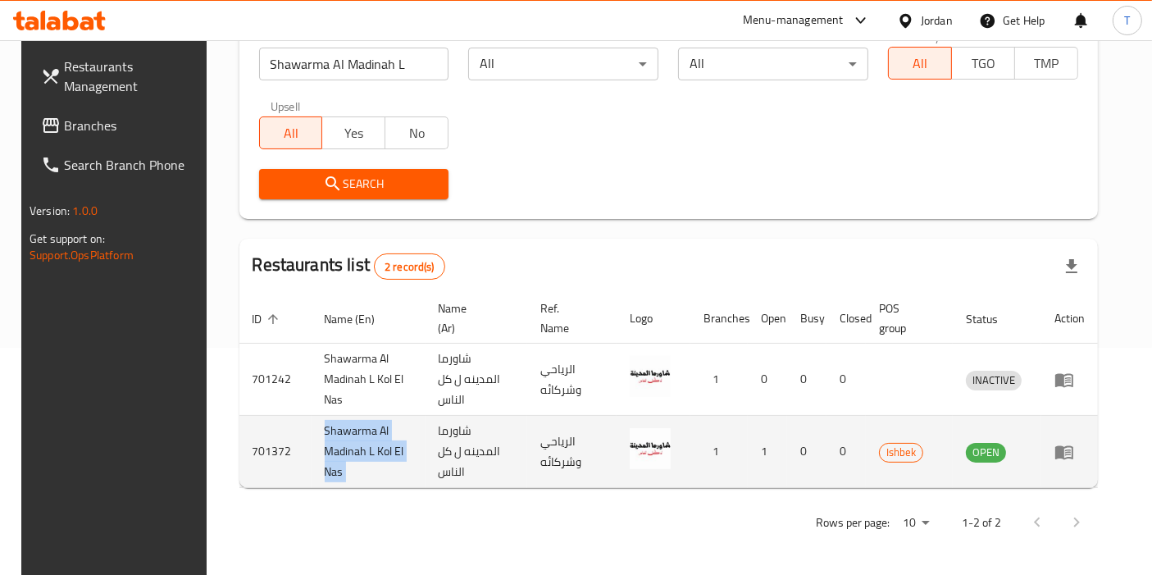
copy td "Shawarma Al Madinah L Kol El Nas"
click at [260, 448] on td "701372" at bounding box center [275, 452] width 72 height 72
copy td "701372"
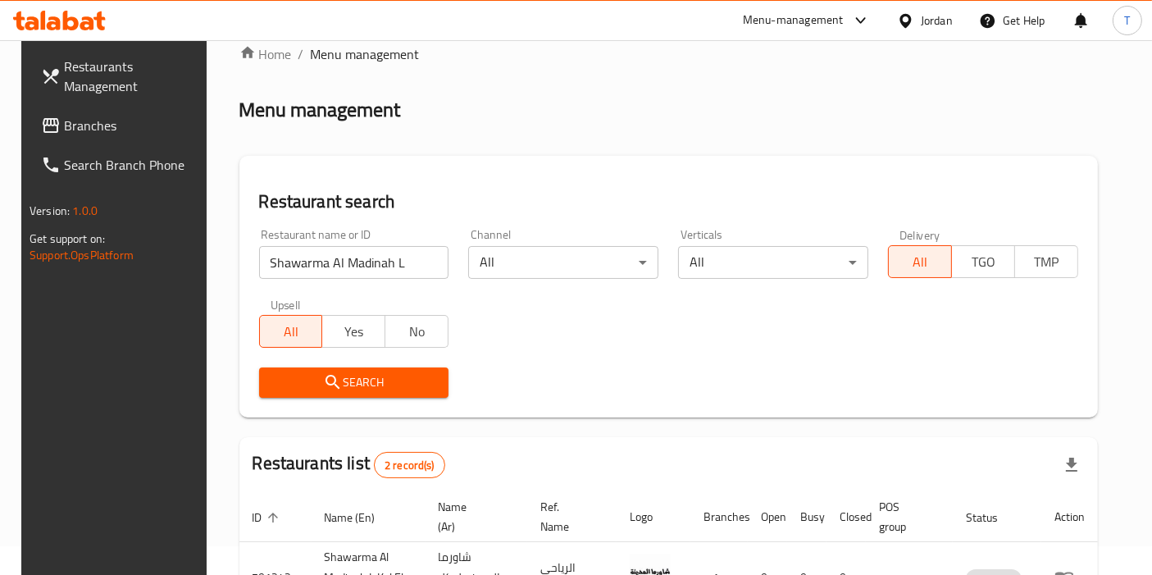
scroll to position [0, 0]
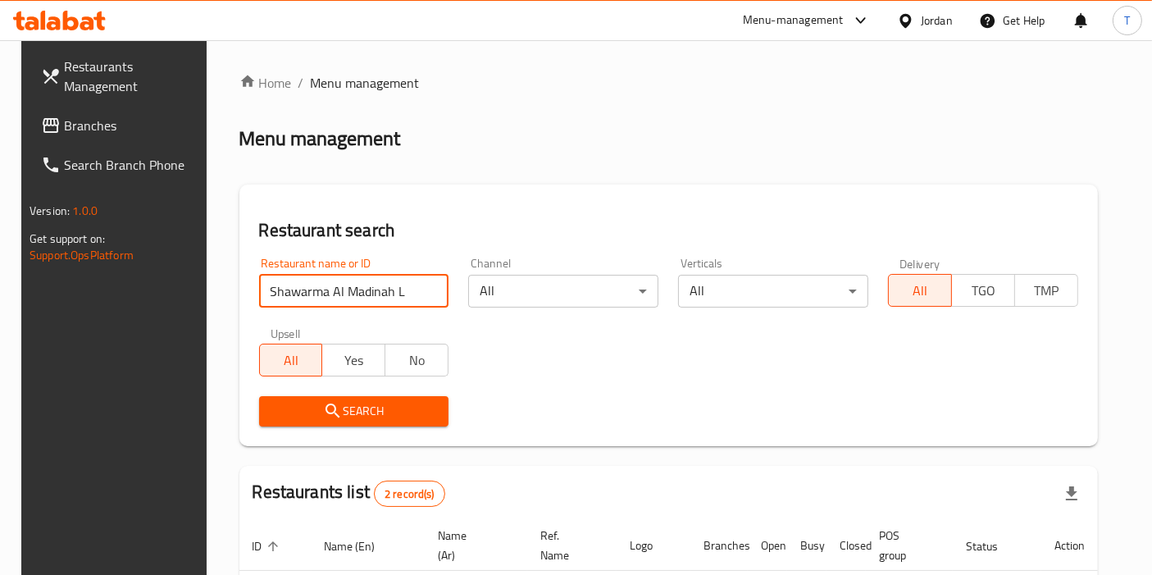
click at [398, 293] on input "Shawarma Al Madinah L" at bounding box center [354, 291] width 190 height 33
click button "Search" at bounding box center [354, 411] width 190 height 30
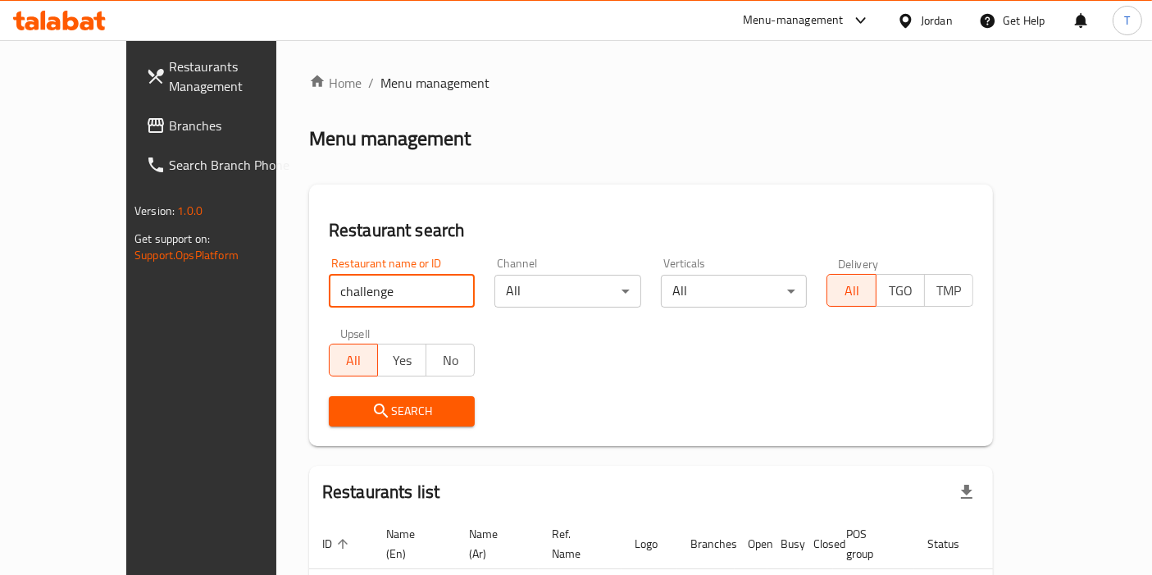
type input "challenge"
click button "Search" at bounding box center [402, 411] width 147 height 30
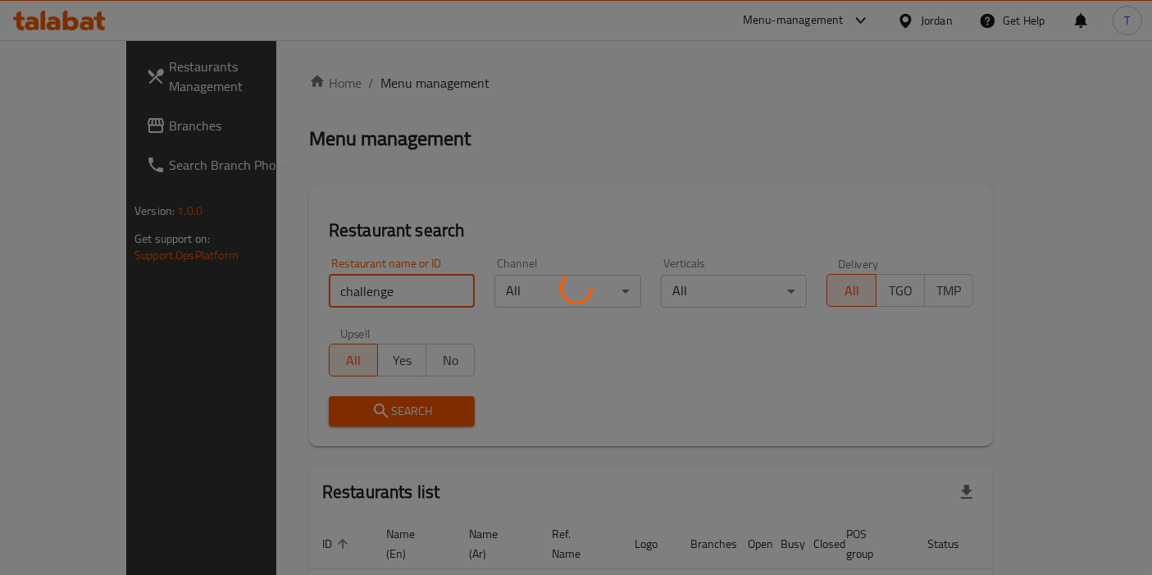
click button "Search" at bounding box center [402, 411] width 147 height 30
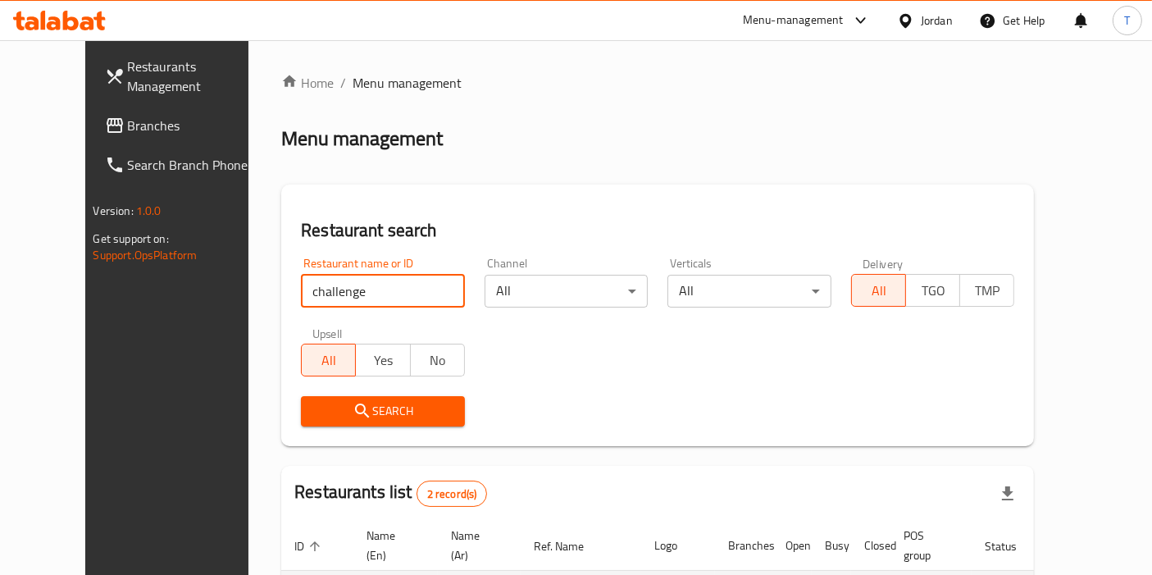
scroll to position [200, 0]
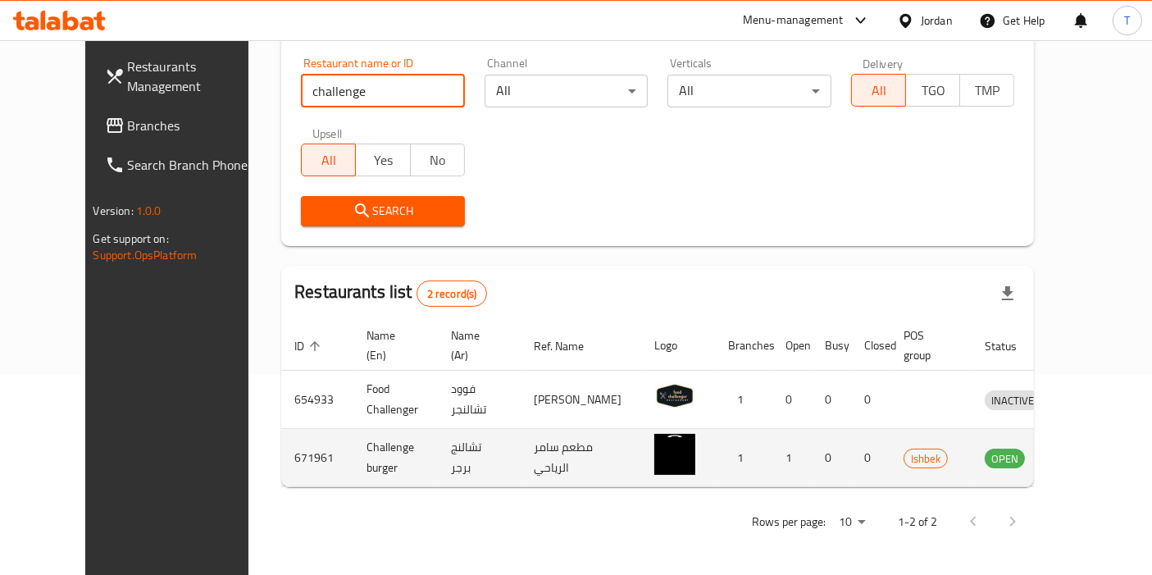
click at [353, 446] on td "Challenge burger" at bounding box center [395, 458] width 84 height 58
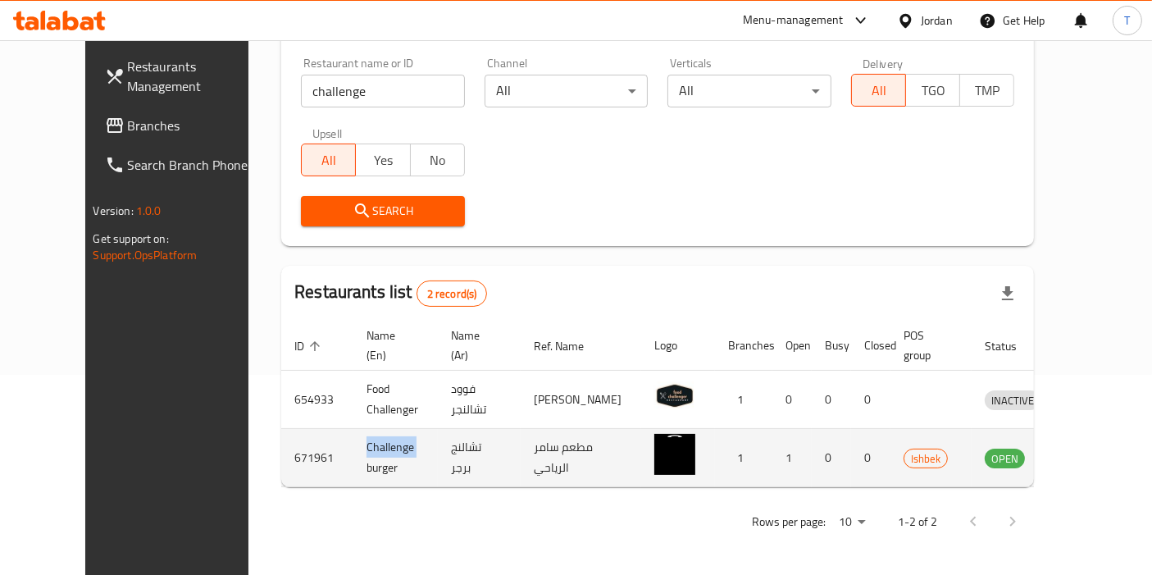
click at [353, 446] on td "Challenge burger" at bounding box center [395, 458] width 84 height 58
copy td "Challenge burger"
click at [281, 459] on td "671961" at bounding box center [317, 458] width 72 height 58
click at [281, 458] on td "671961" at bounding box center [317, 458] width 72 height 58
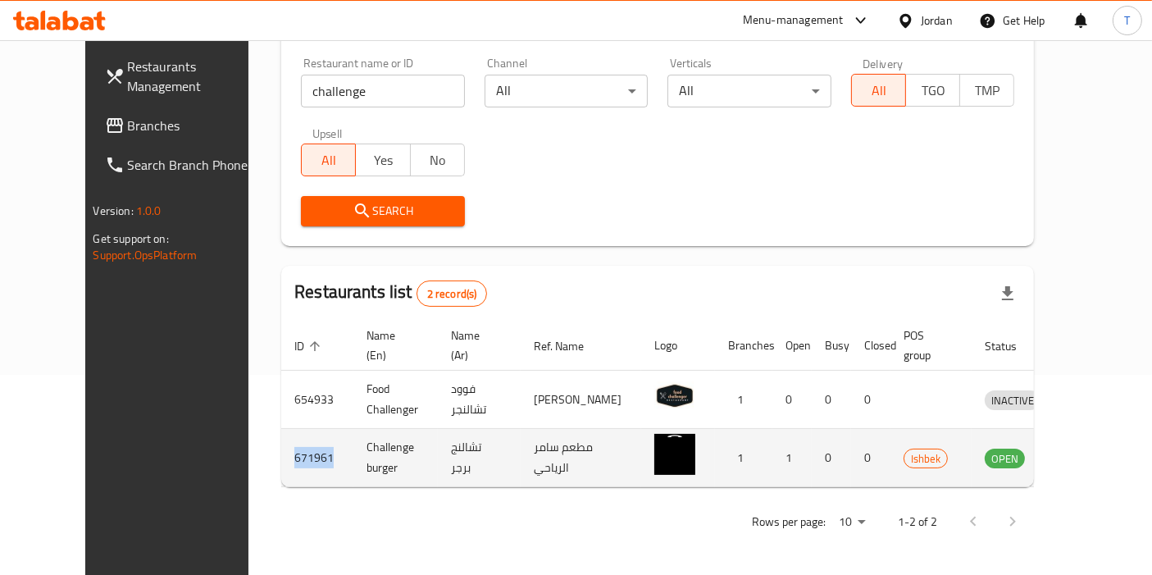
drag, startPoint x: 259, startPoint y: 458, endPoint x: 359, endPoint y: 481, distance: 102.6
click at [359, 481] on td "Challenge burger" at bounding box center [395, 458] width 84 height 58
click at [281, 457] on td "671961" at bounding box center [317, 458] width 72 height 58
copy td "671961"
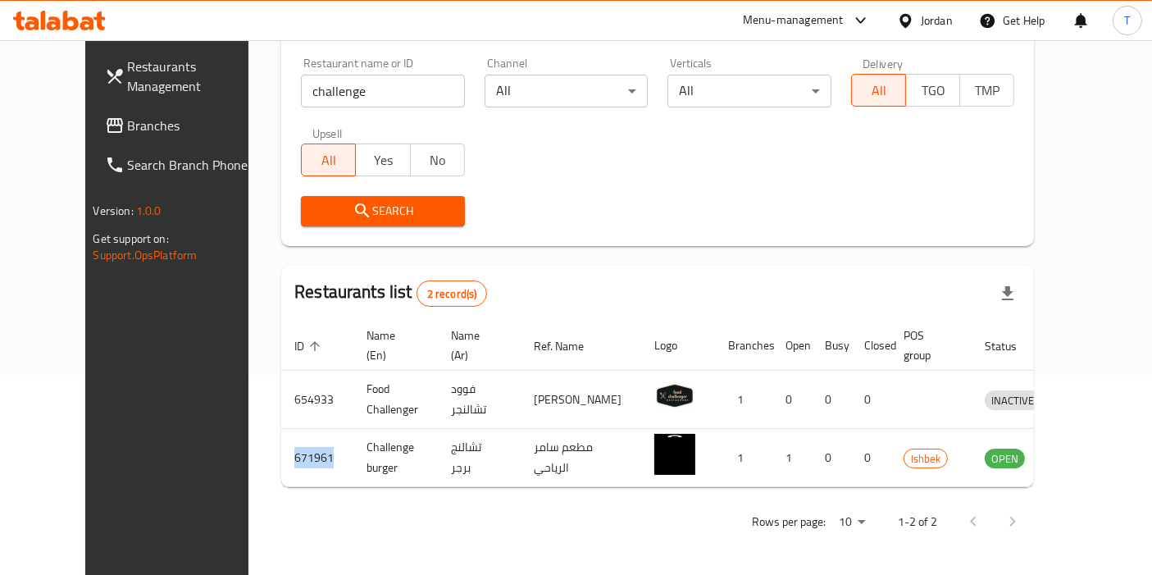
scroll to position [0, 0]
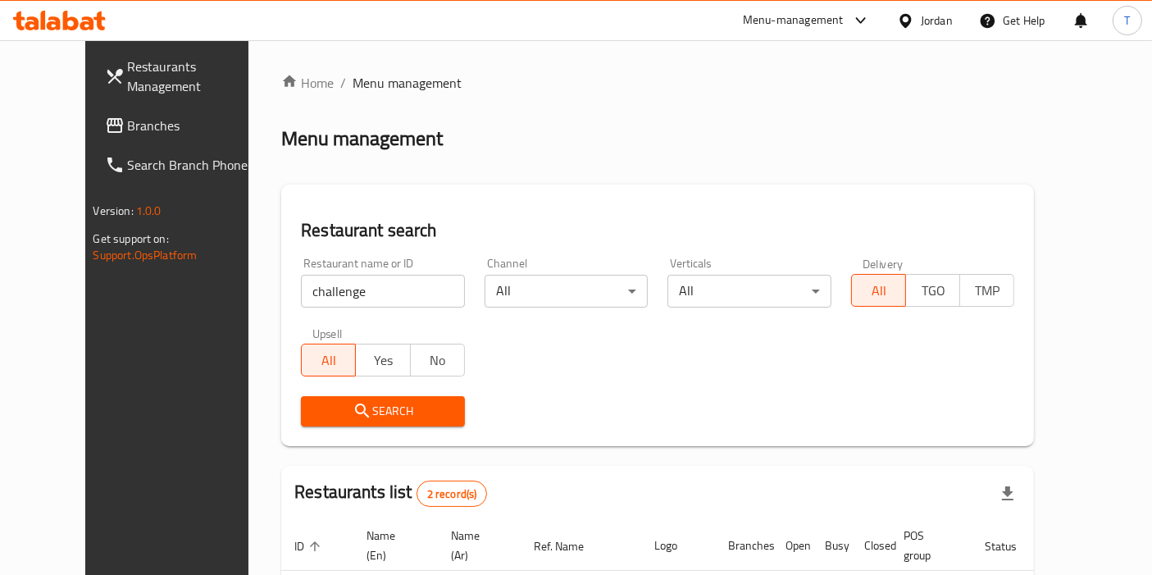
click at [821, 23] on div "Menu-management" at bounding box center [793, 21] width 101 height 20
click at [710, 70] on div "All Plugins" at bounding box center [747, 72] width 246 height 38
